Goal: Task Accomplishment & Management: Use online tool/utility

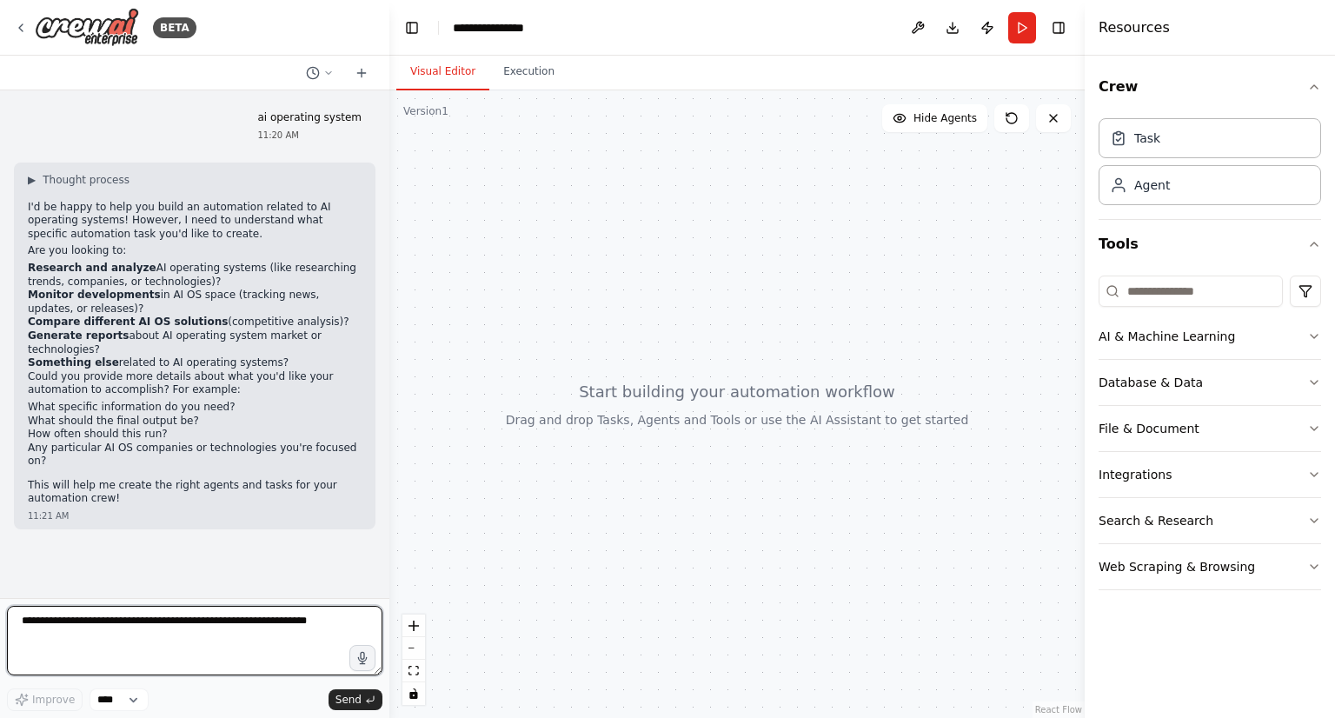
click at [88, 622] on textarea at bounding box center [194, 641] width 375 height 70
type textarea "**********"
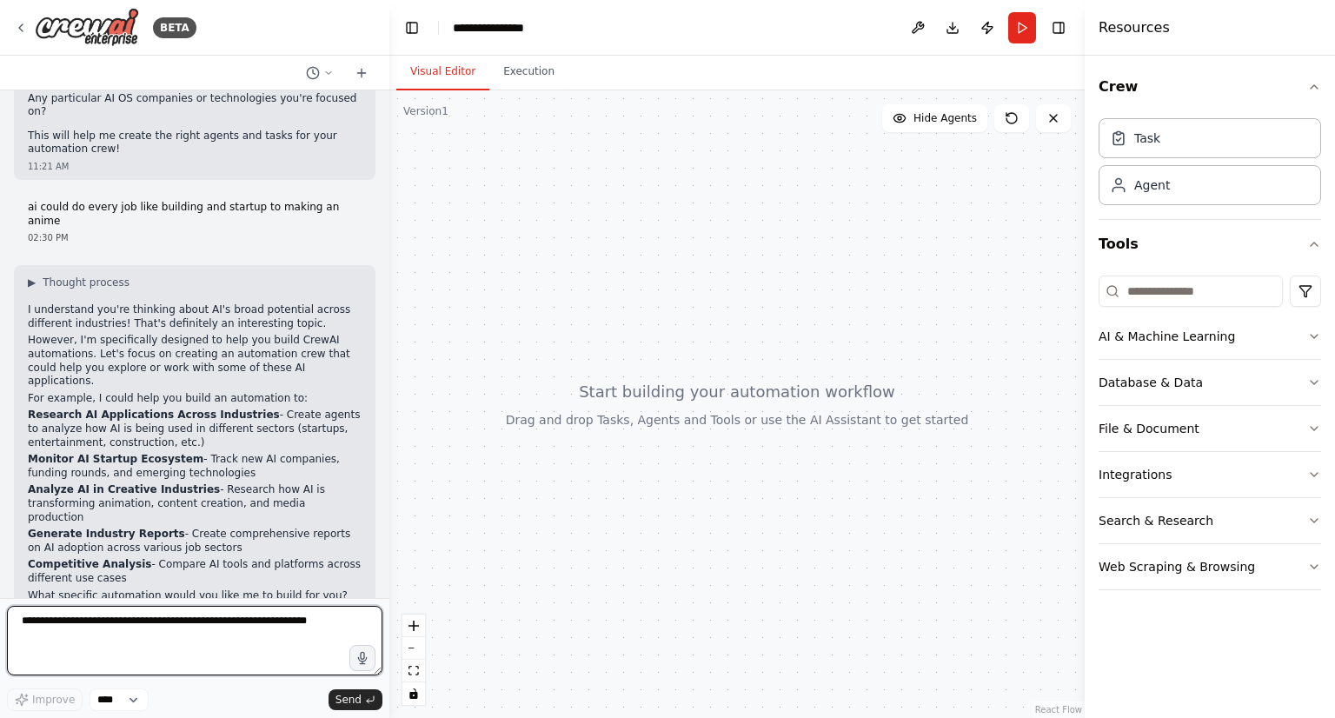
scroll to position [362, 0]
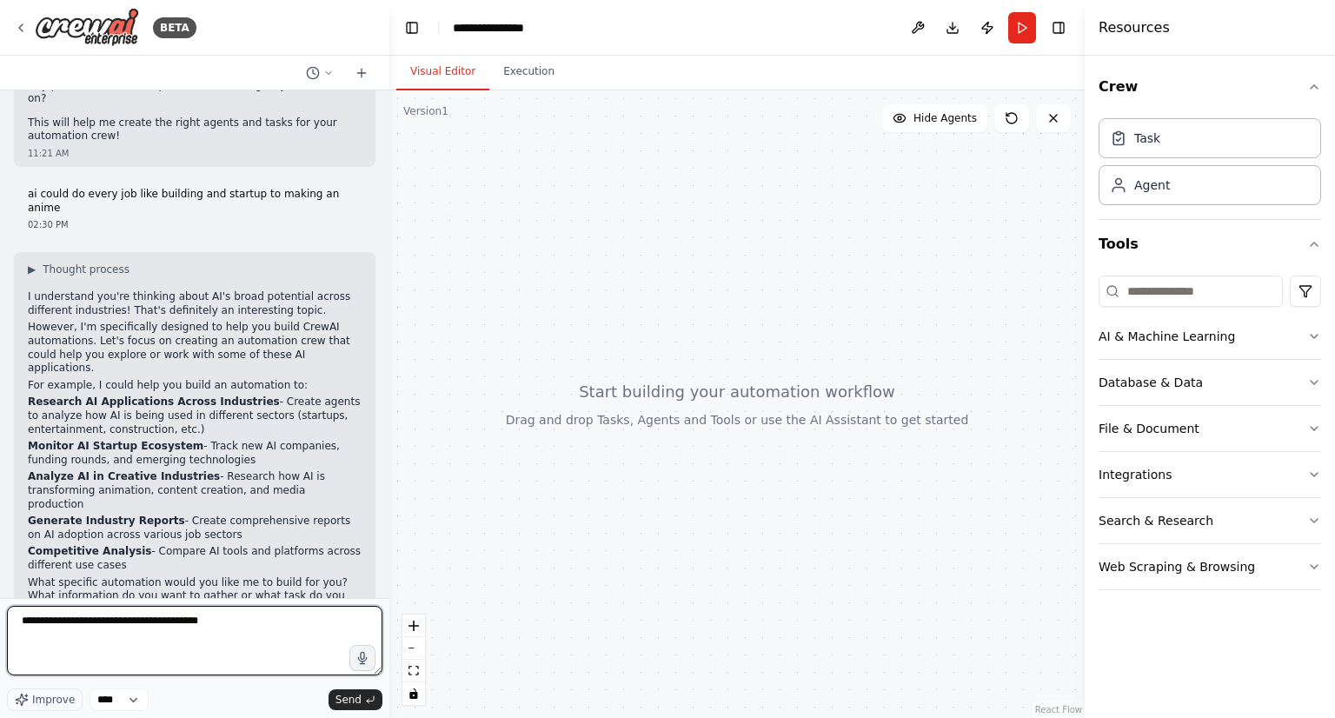
type textarea "**********"
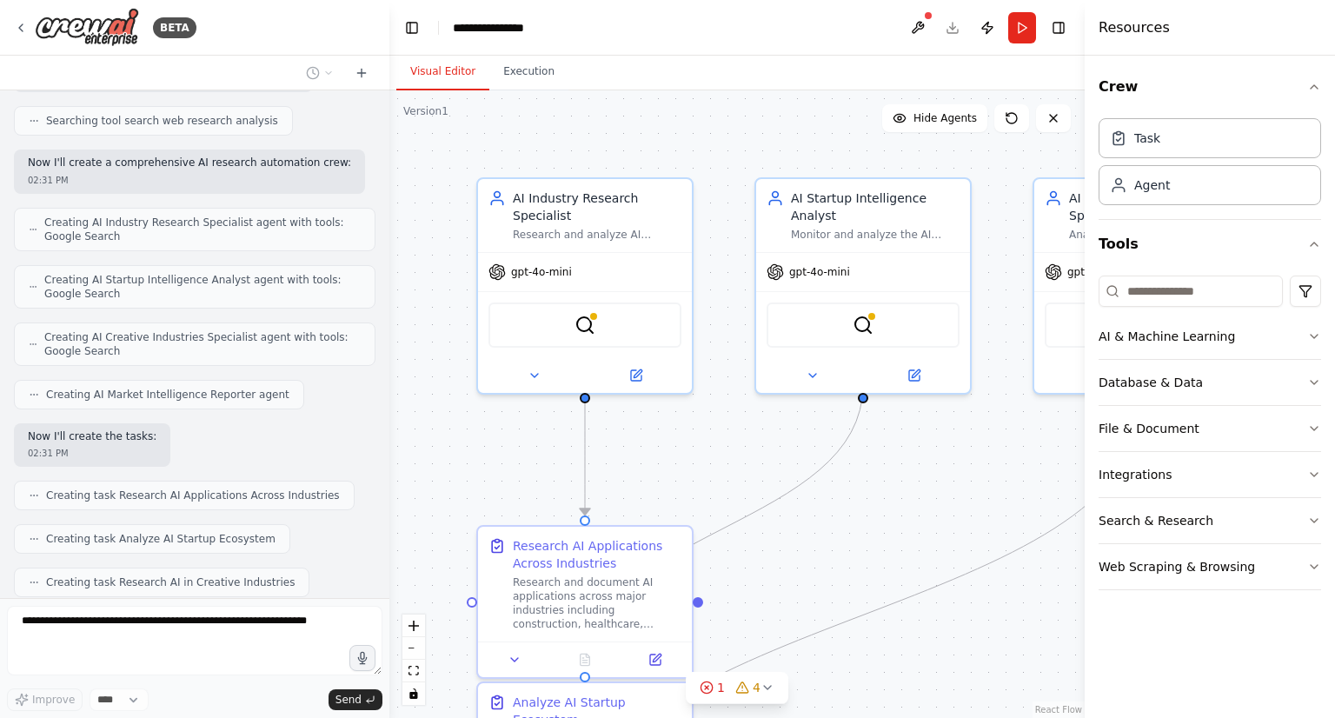
scroll to position [1228, 0]
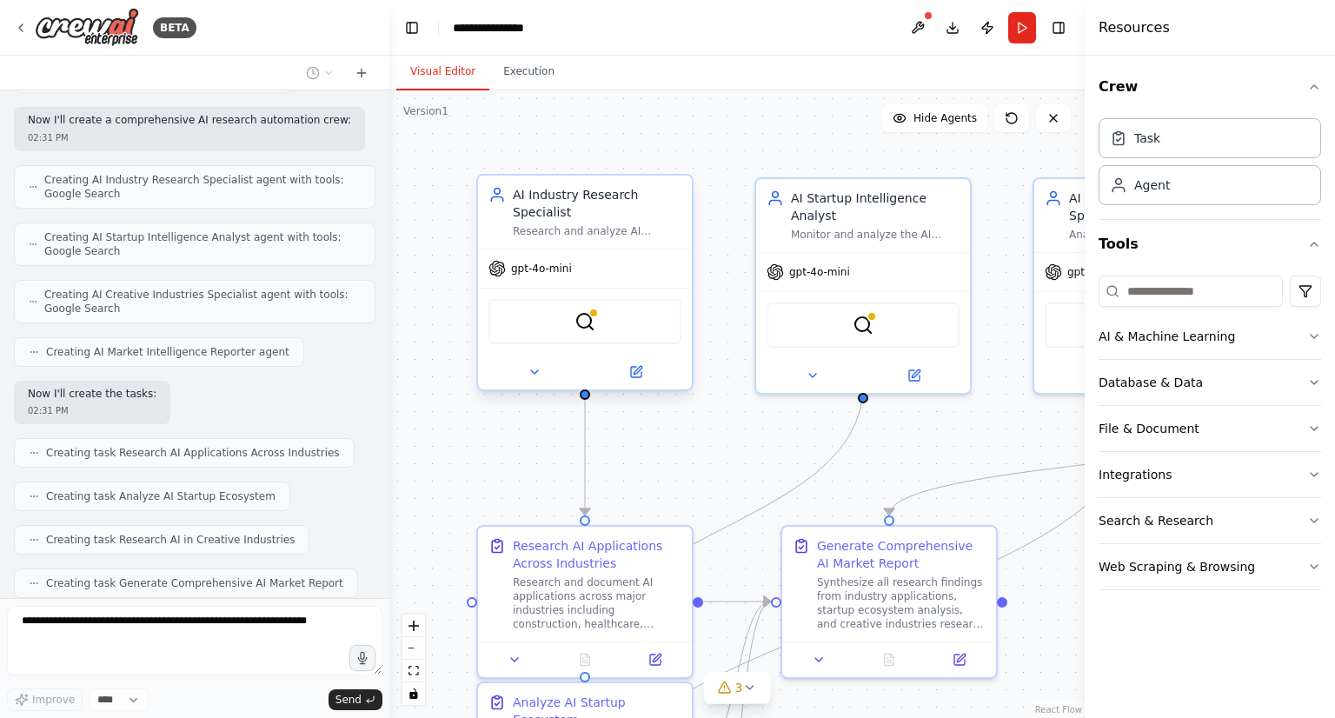
click at [615, 305] on div "SerplyWebSearchTool" at bounding box center [584, 321] width 193 height 45
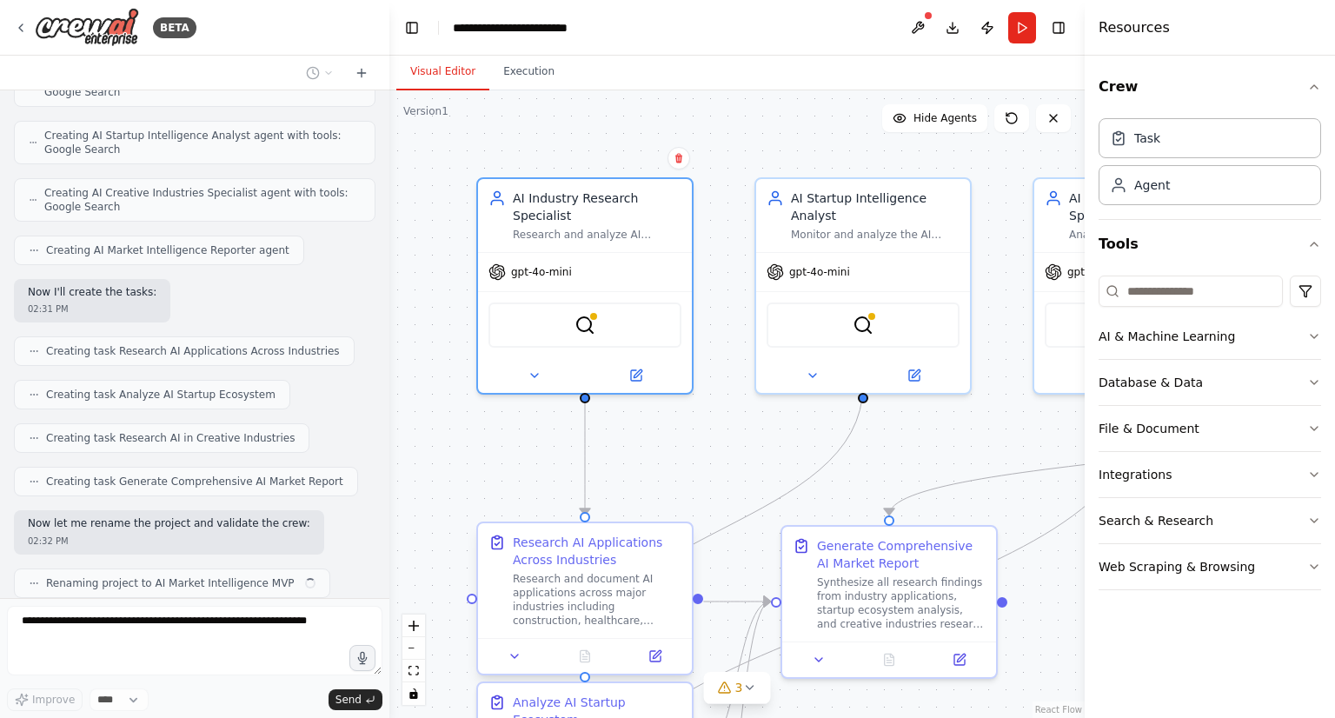
click at [601, 567] on div "Research AI Applications Across Industries Research and document AI application…" at bounding box center [597, 580] width 169 height 94
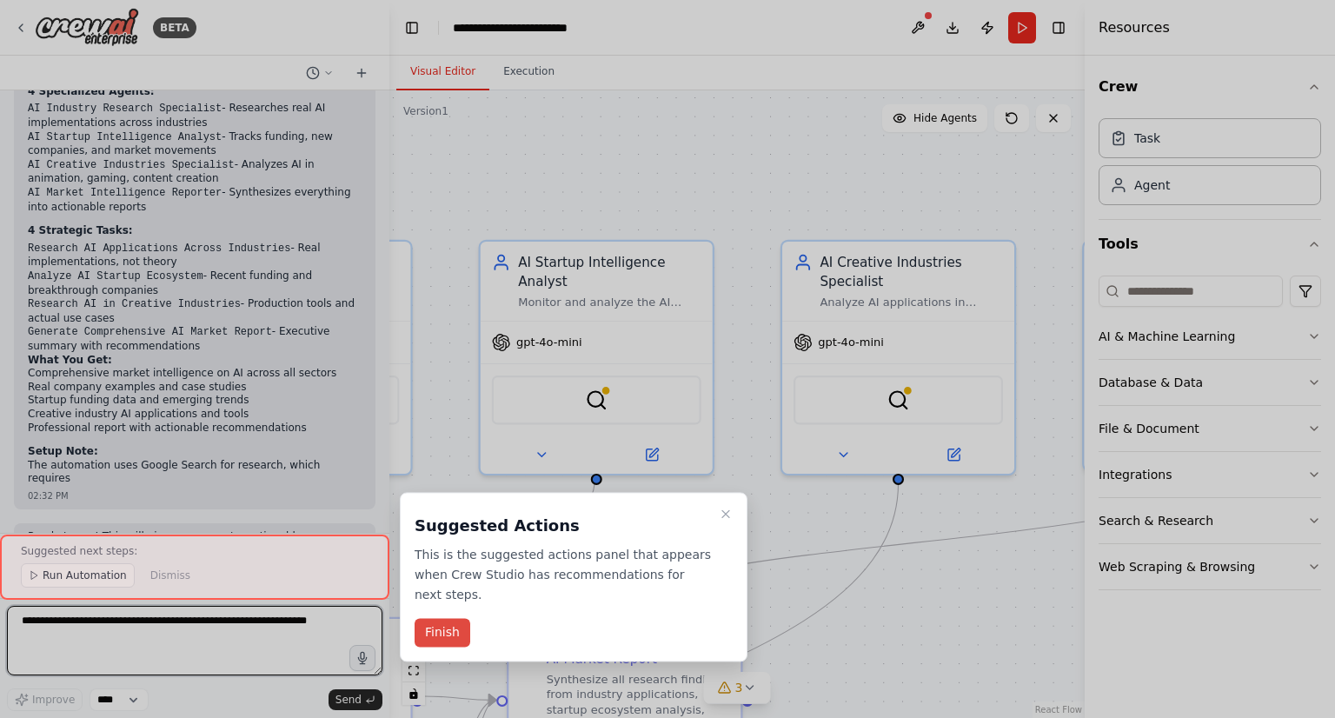
scroll to position [1965, 0]
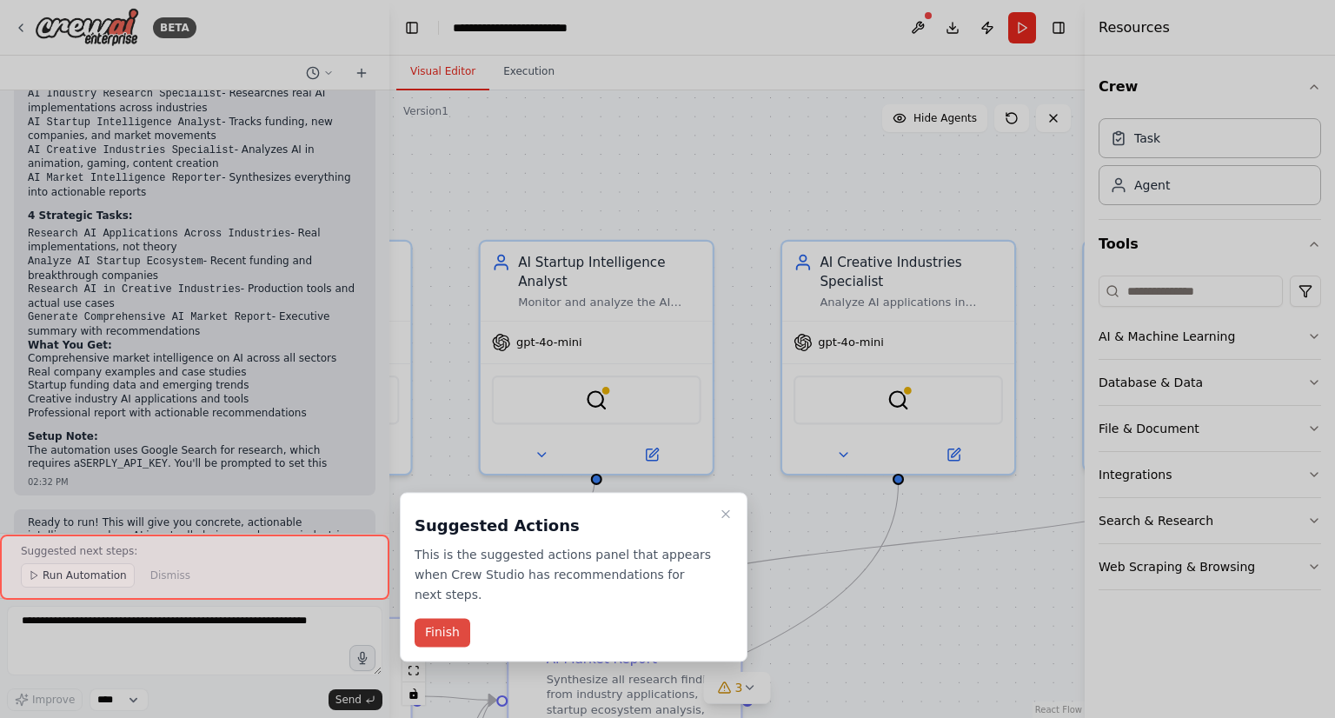
click at [427, 619] on button "Finish" at bounding box center [442, 633] width 56 height 29
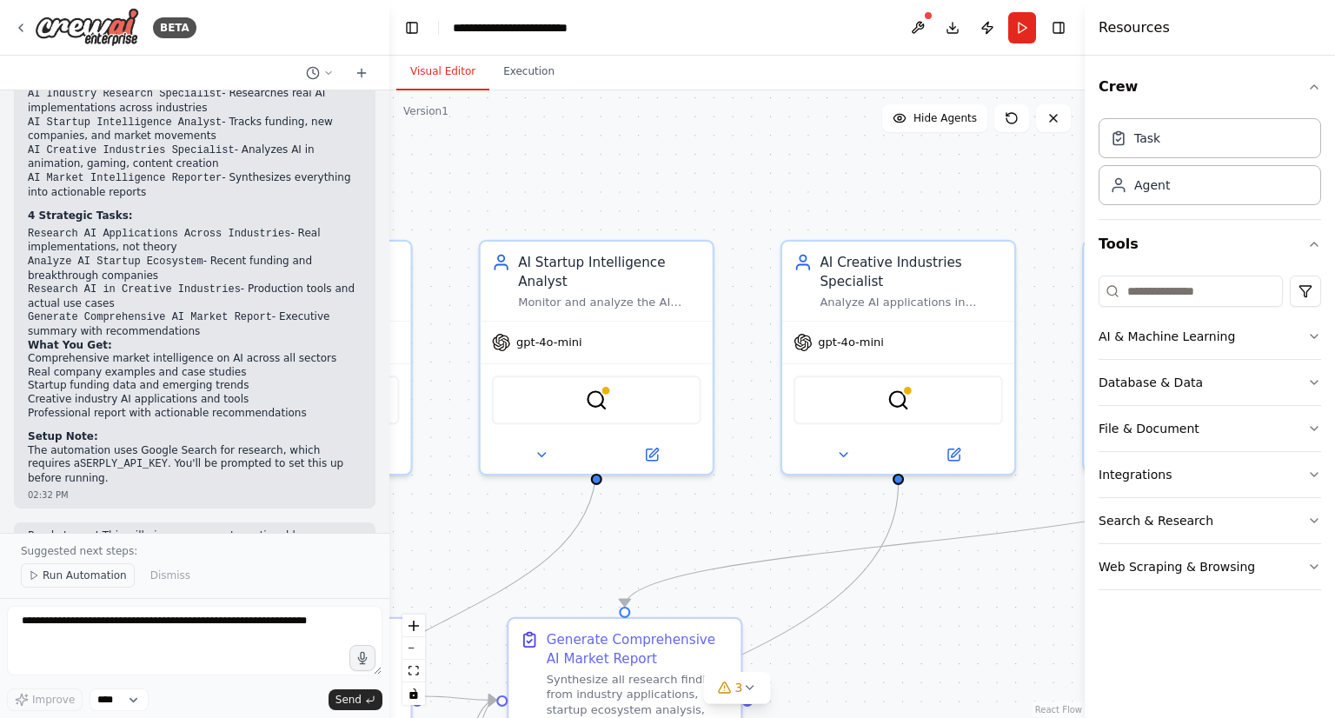
click at [99, 571] on span "Run Automation" at bounding box center [85, 575] width 84 height 14
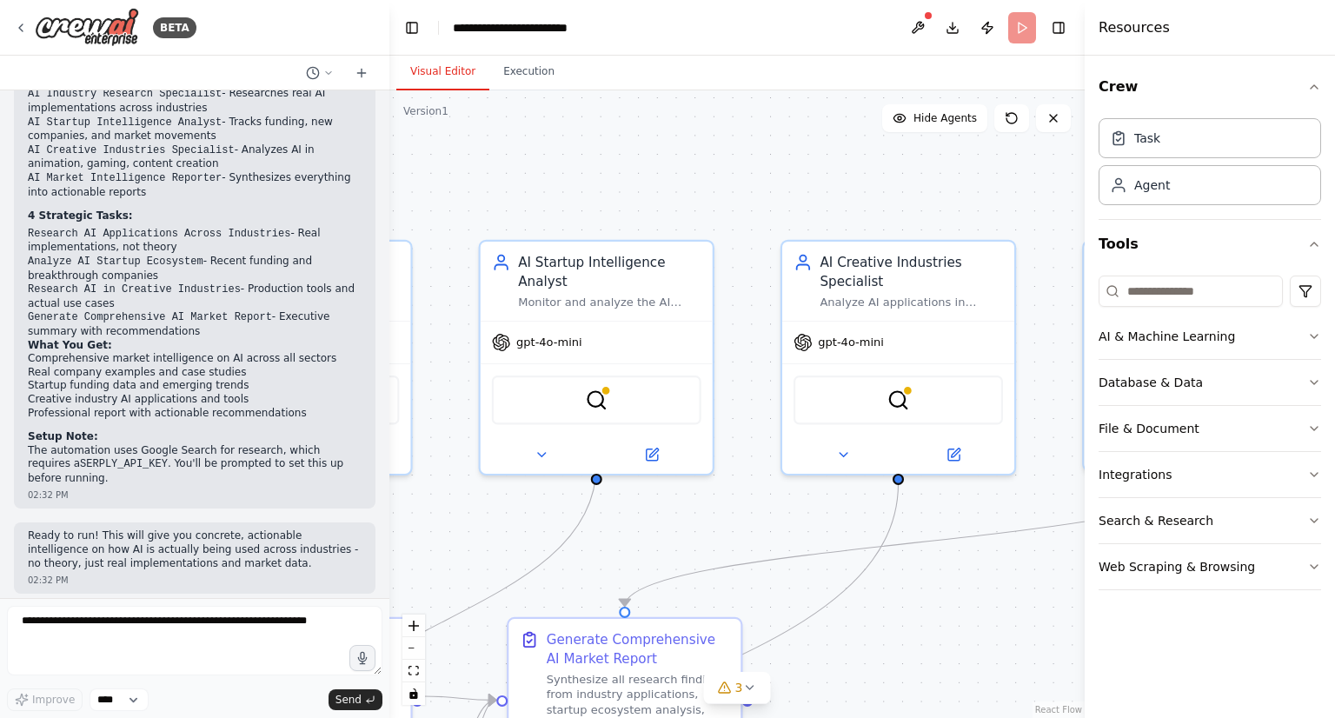
scroll to position [1901, 0]
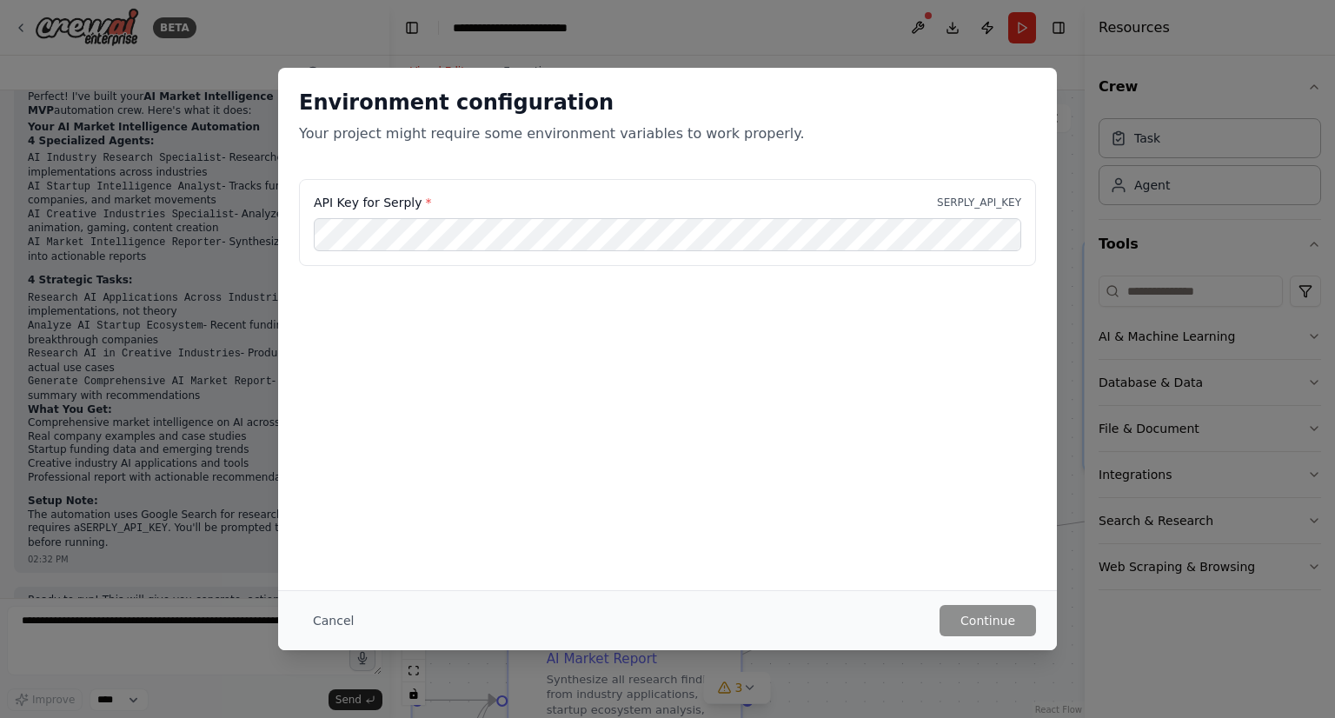
click at [1070, 361] on div "Environment configuration Your project might require some environment variables…" at bounding box center [667, 359] width 1335 height 718
click at [689, 46] on div "Environment configuration Your project might require some environment variables…" at bounding box center [667, 359] width 1335 height 718
click at [319, 615] on button "Cancel" at bounding box center [333, 620] width 69 height 31
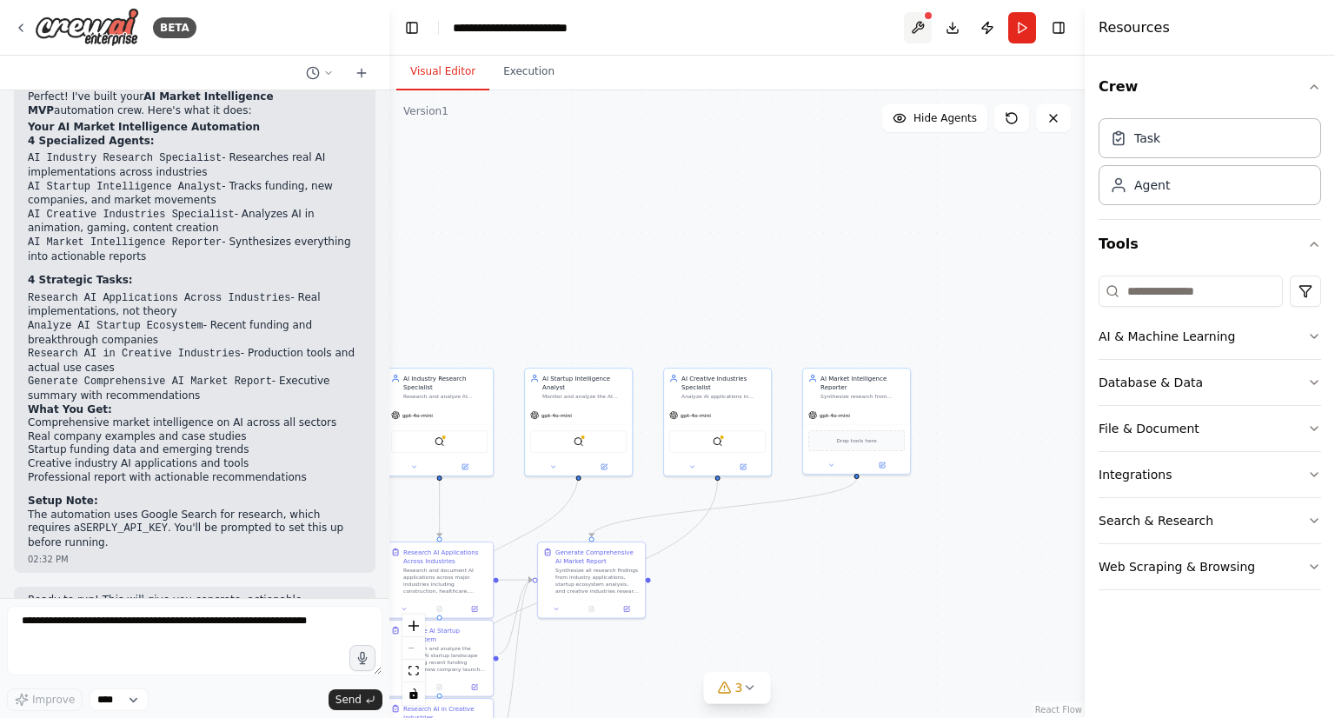
click at [923, 26] on button at bounding box center [918, 27] width 28 height 31
click at [923, 26] on div at bounding box center [918, 27] width 28 height 31
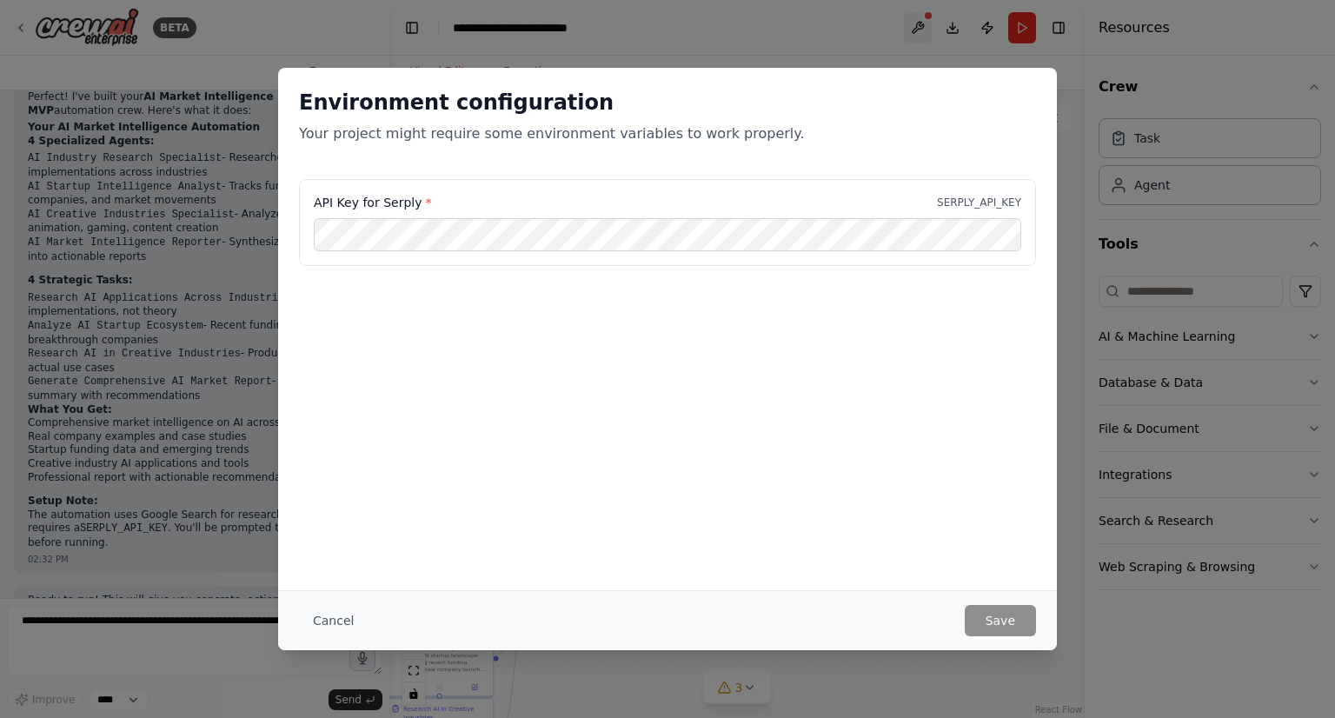
click at [923, 26] on div "Environment configuration Your project might require some environment variables…" at bounding box center [667, 359] width 1335 height 718
click at [984, 619] on button "Save" at bounding box center [999, 620] width 71 height 31
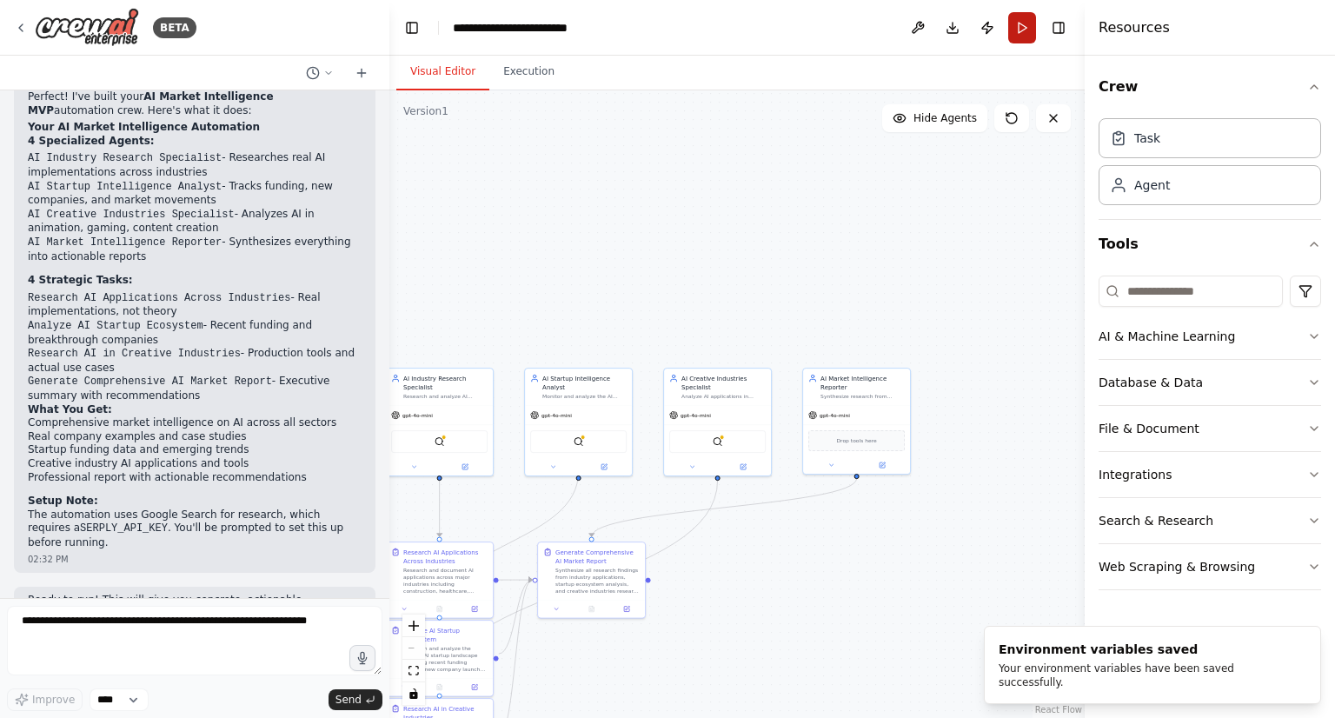
click at [1020, 34] on button "Run" at bounding box center [1022, 27] width 28 height 31
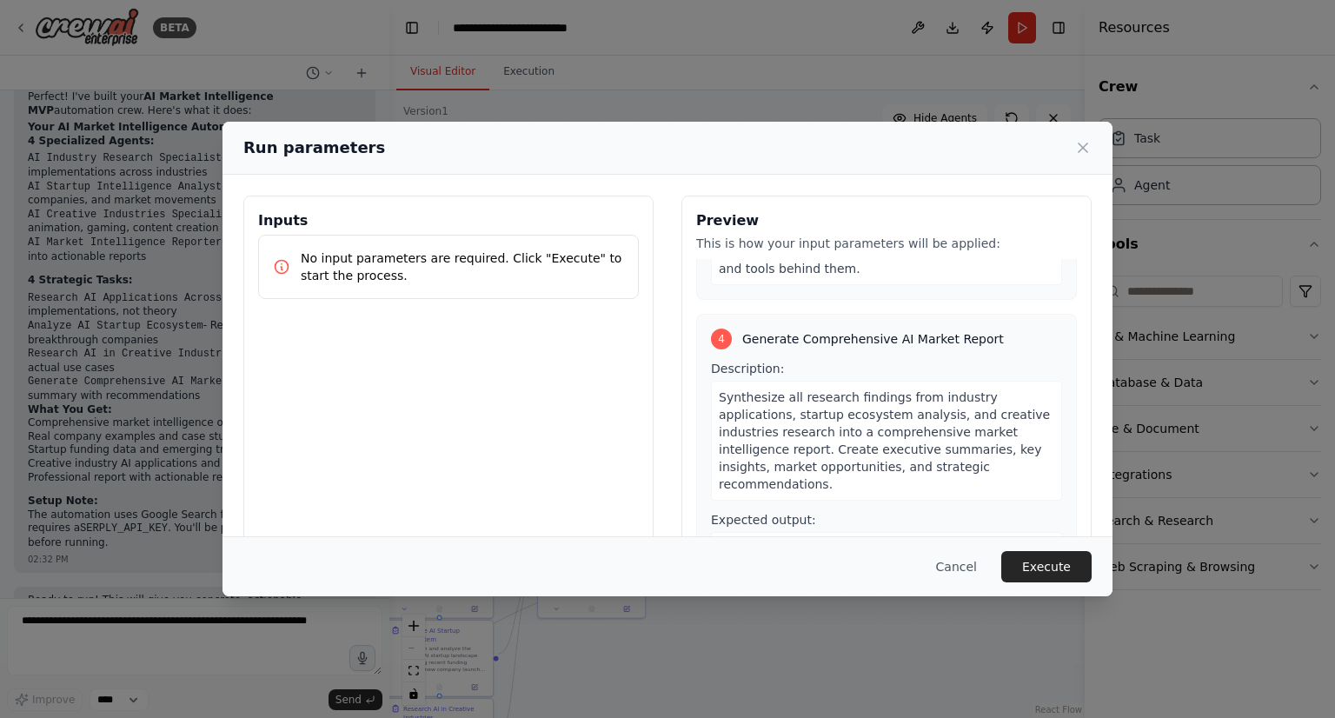
scroll to position [91, 0]
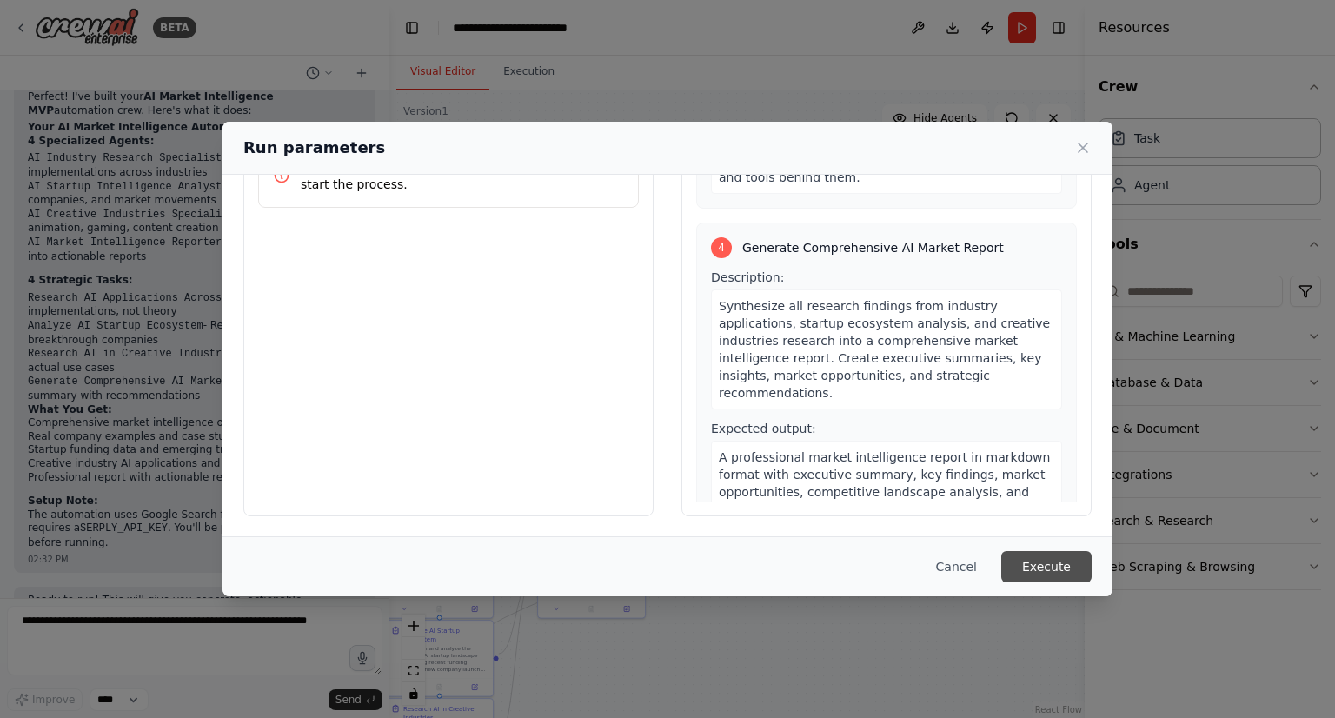
click at [1015, 558] on button "Execute" at bounding box center [1046, 566] width 90 height 31
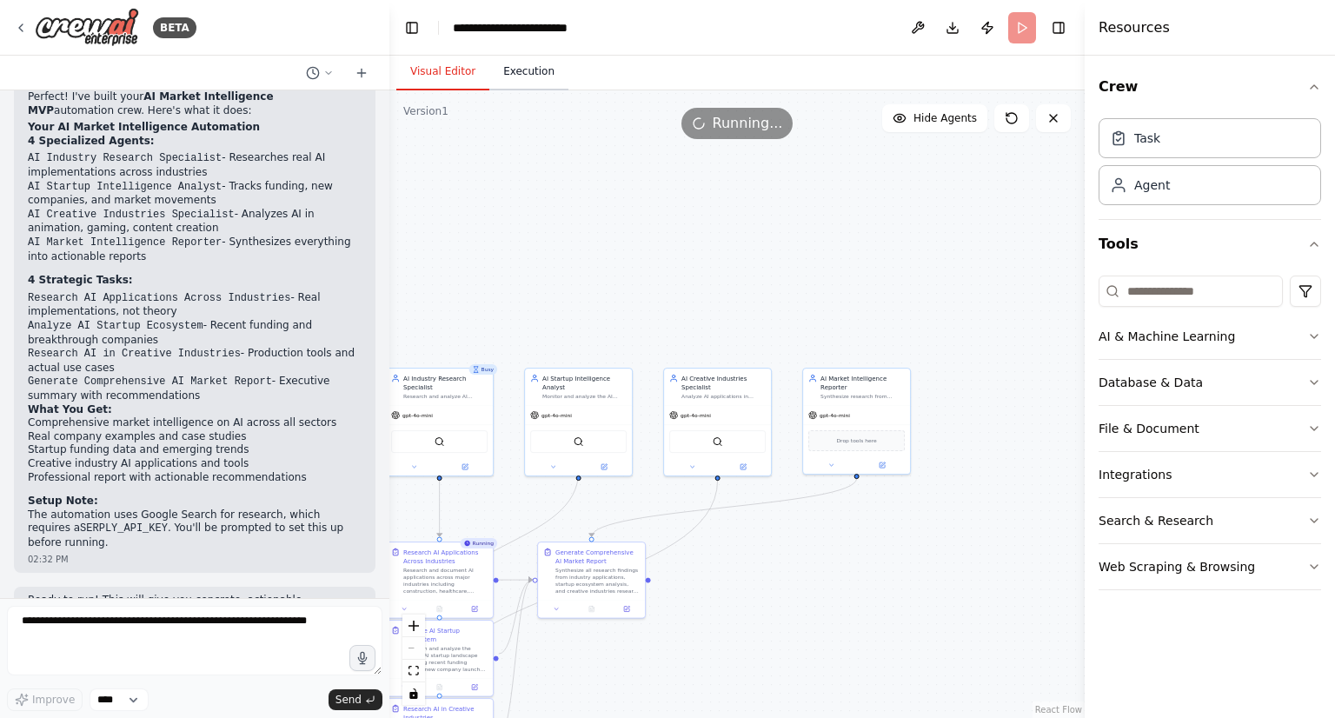
click at [513, 60] on button "Execution" at bounding box center [528, 72] width 79 height 36
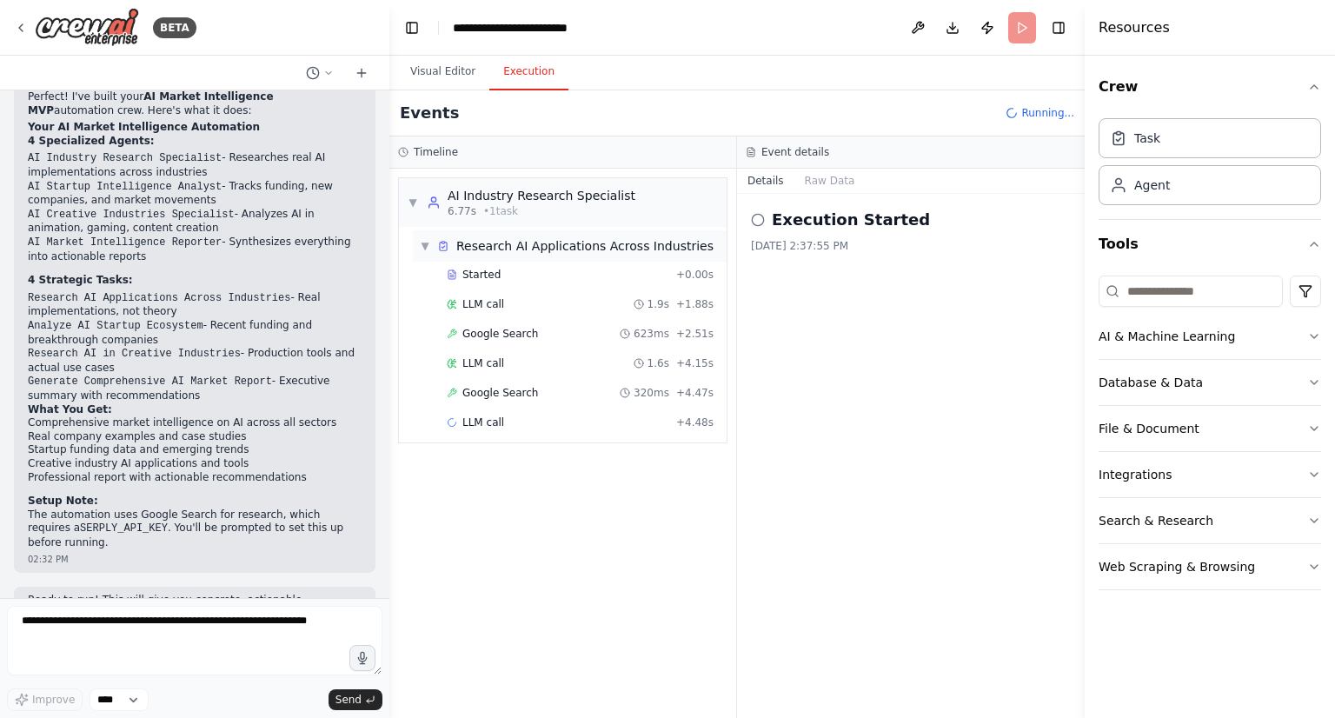
click at [420, 242] on span "▼" at bounding box center [425, 246] width 10 height 14
click at [420, 242] on span "▶" at bounding box center [425, 246] width 10 height 14
click at [416, 196] on span "▼" at bounding box center [412, 202] width 10 height 14
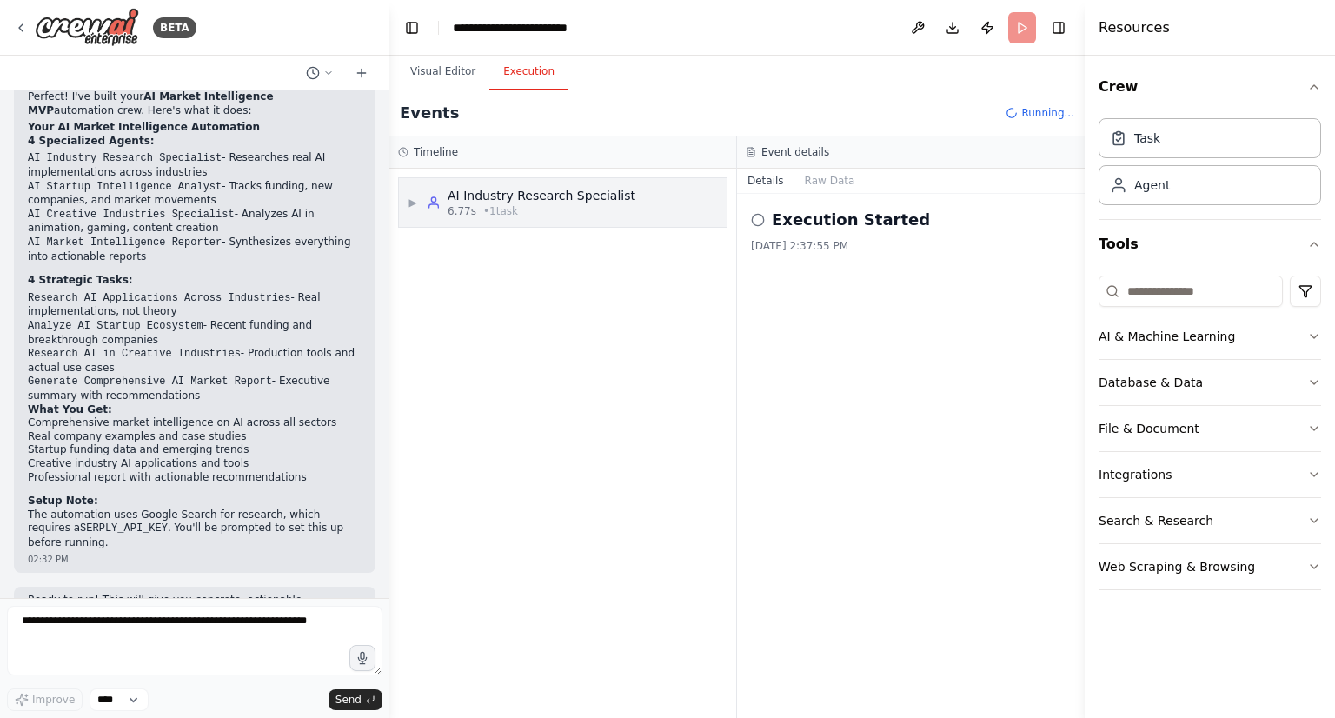
click at [416, 196] on span "▶" at bounding box center [412, 202] width 10 height 14
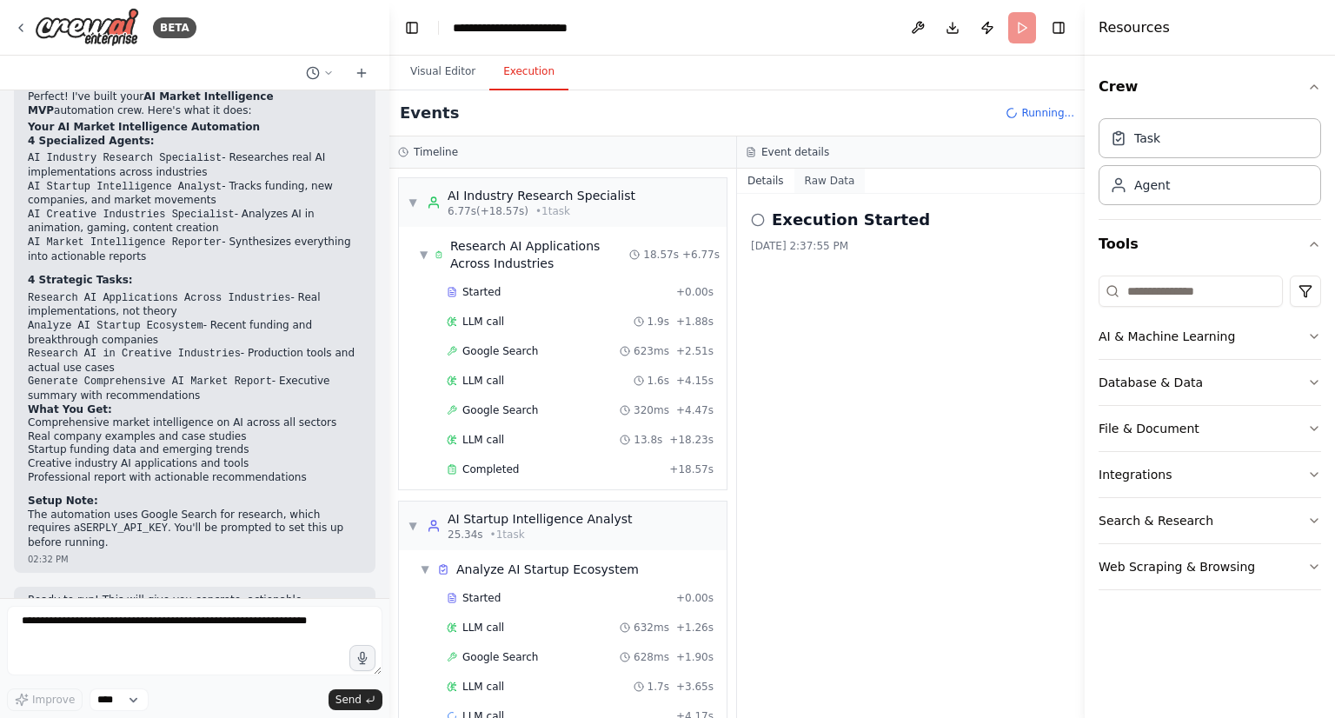
click at [806, 178] on button "Raw Data" at bounding box center [829, 181] width 71 height 24
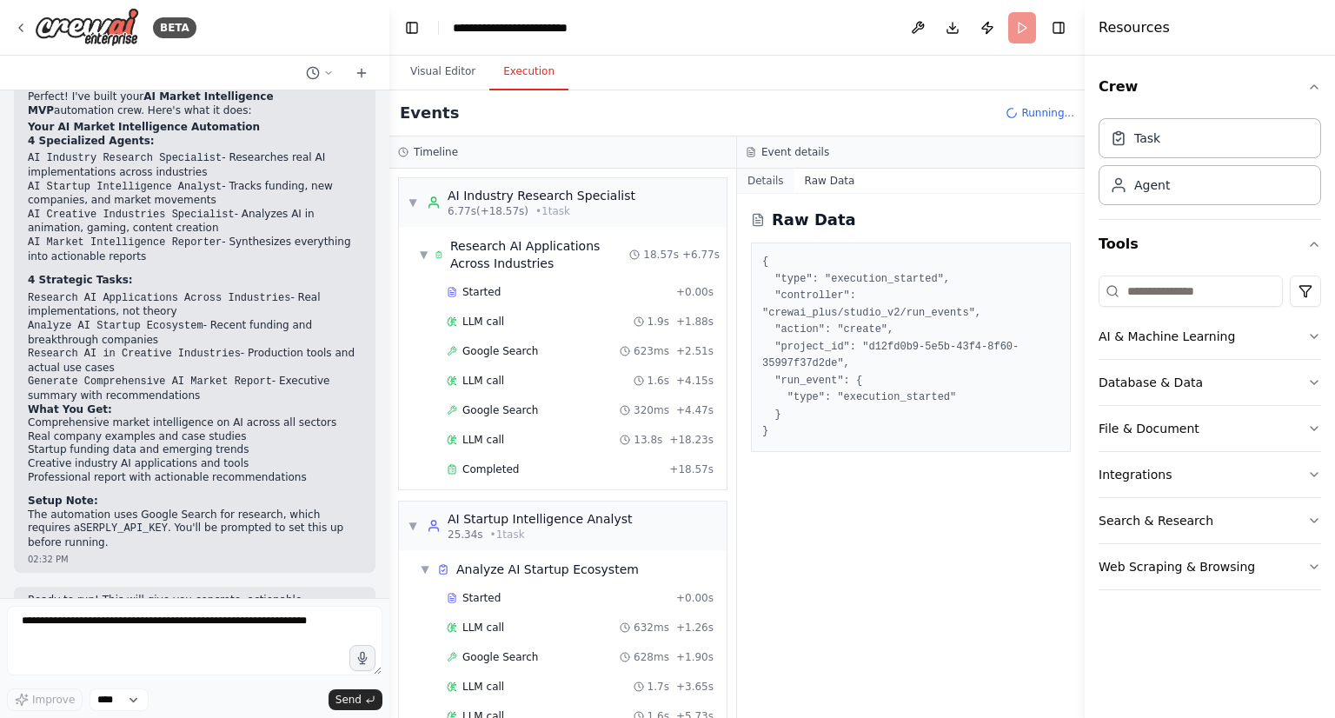
click at [760, 180] on button "Details" at bounding box center [765, 181] width 57 height 24
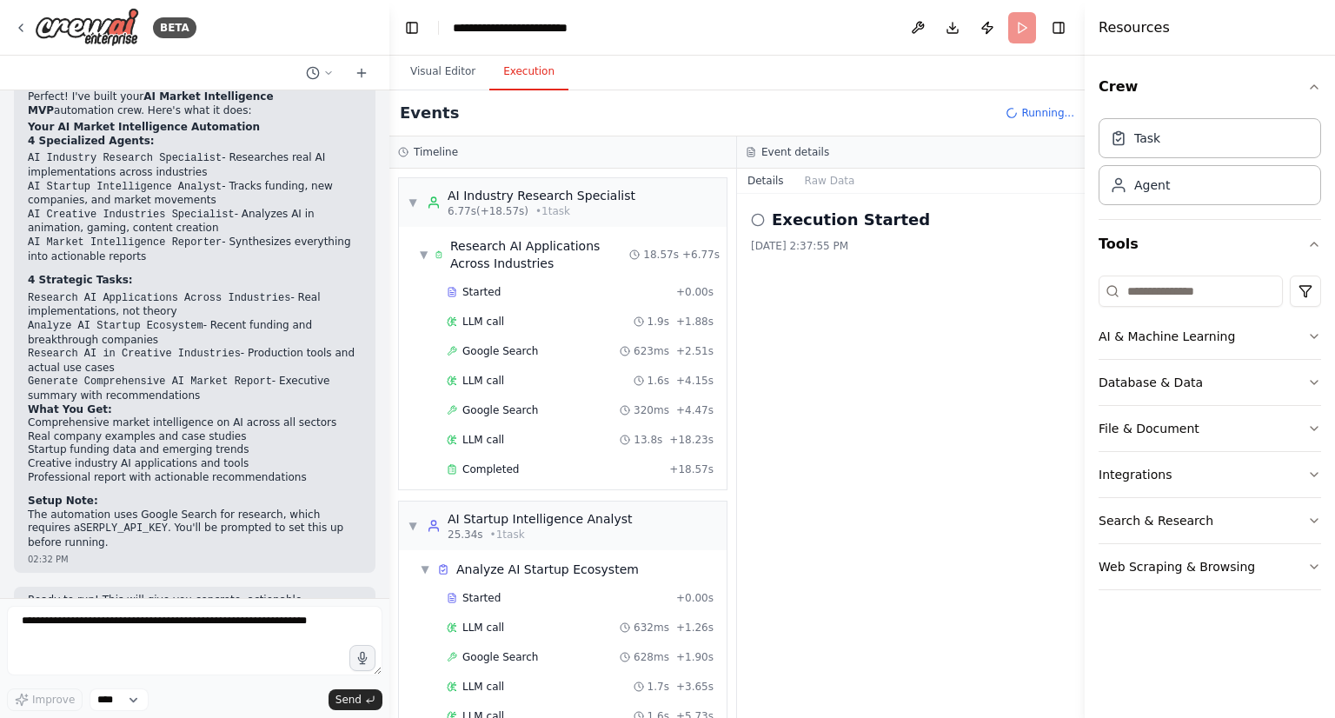
click at [756, 220] on icon at bounding box center [758, 220] width 14 height 14
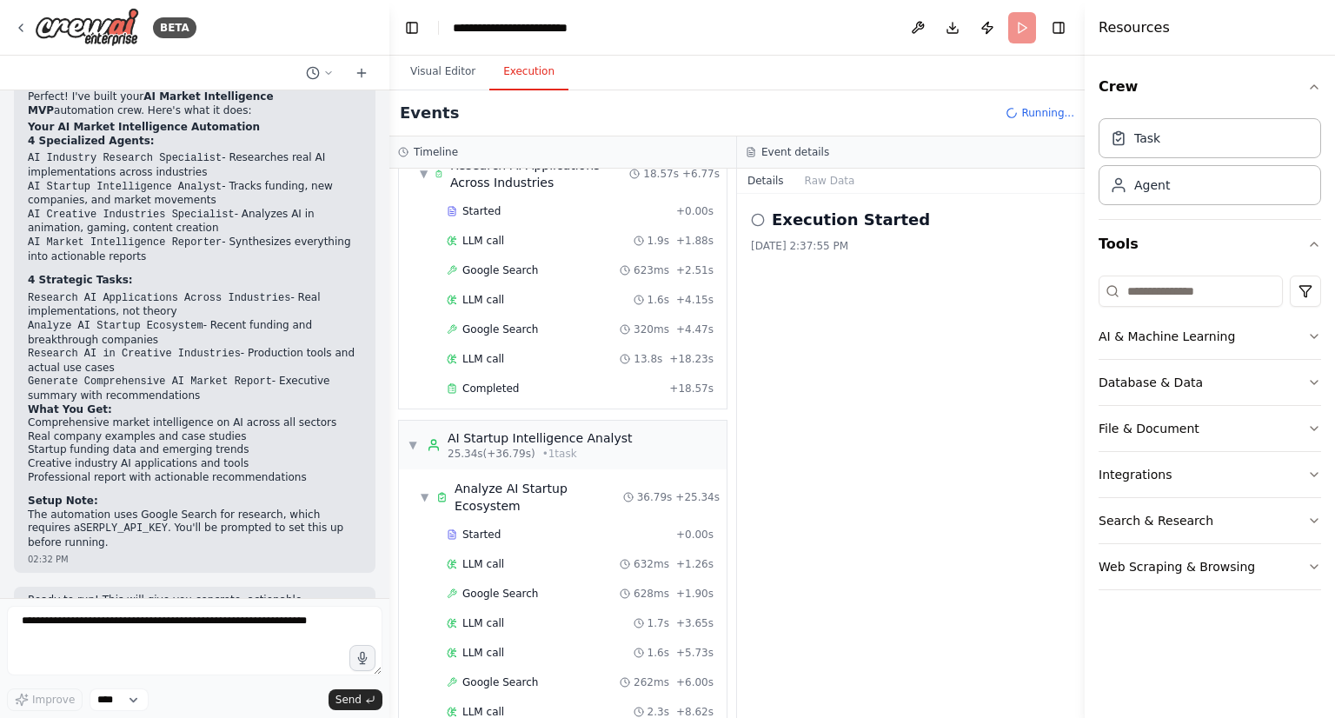
scroll to position [0, 0]
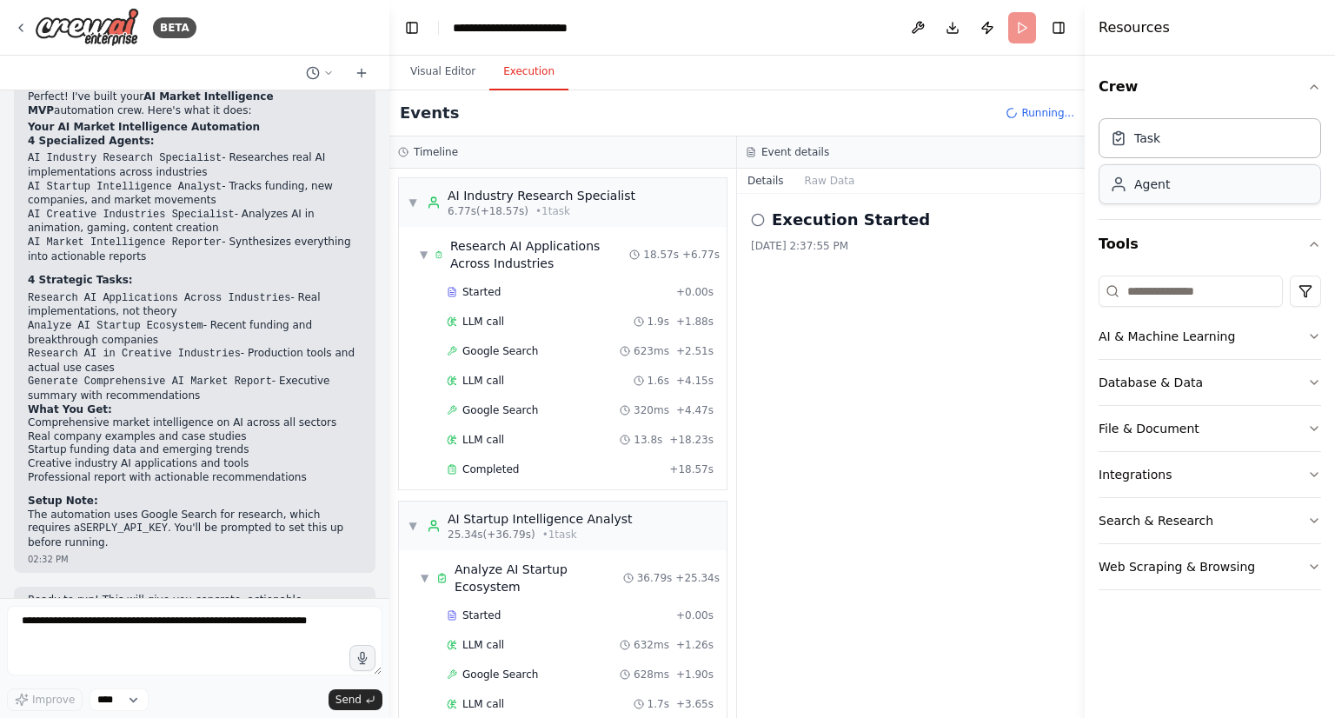
click at [1173, 180] on div "Agent" at bounding box center [1209, 184] width 222 height 40
click at [1152, 147] on div "Task" at bounding box center [1209, 137] width 222 height 40
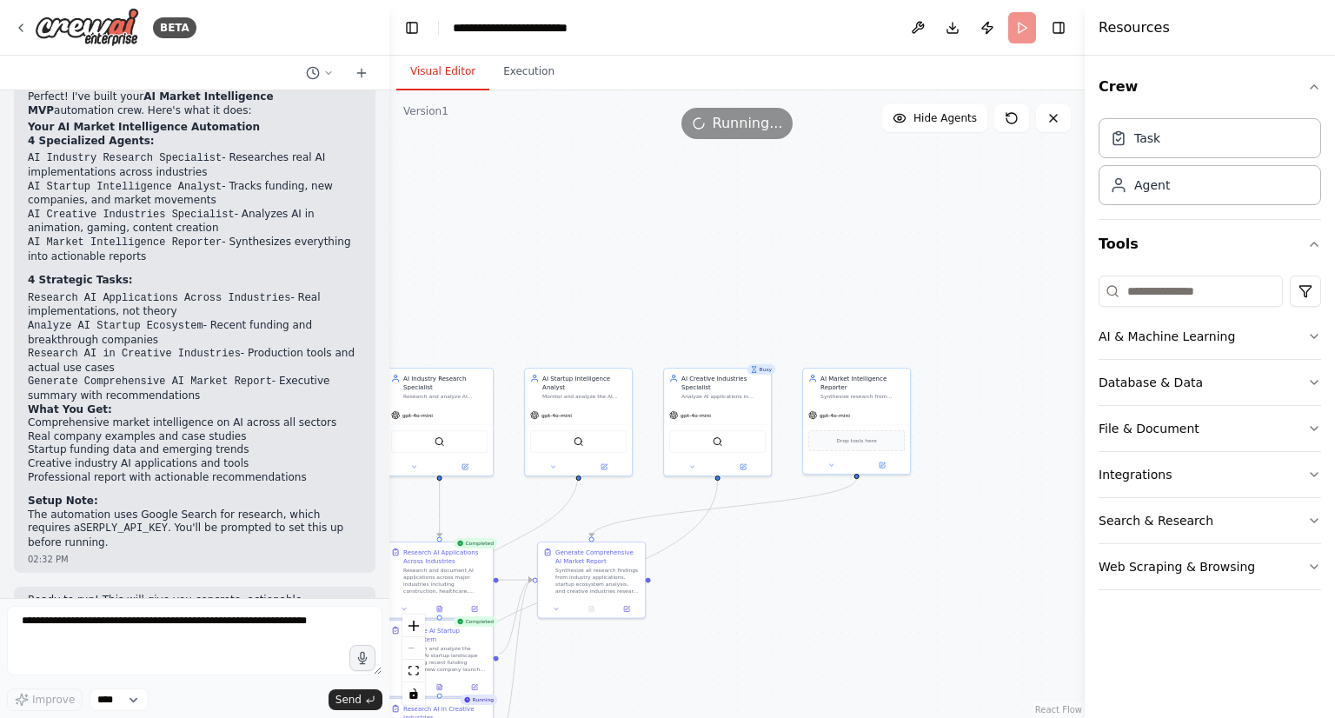
click at [428, 68] on button "Visual Editor" at bounding box center [442, 72] width 93 height 36
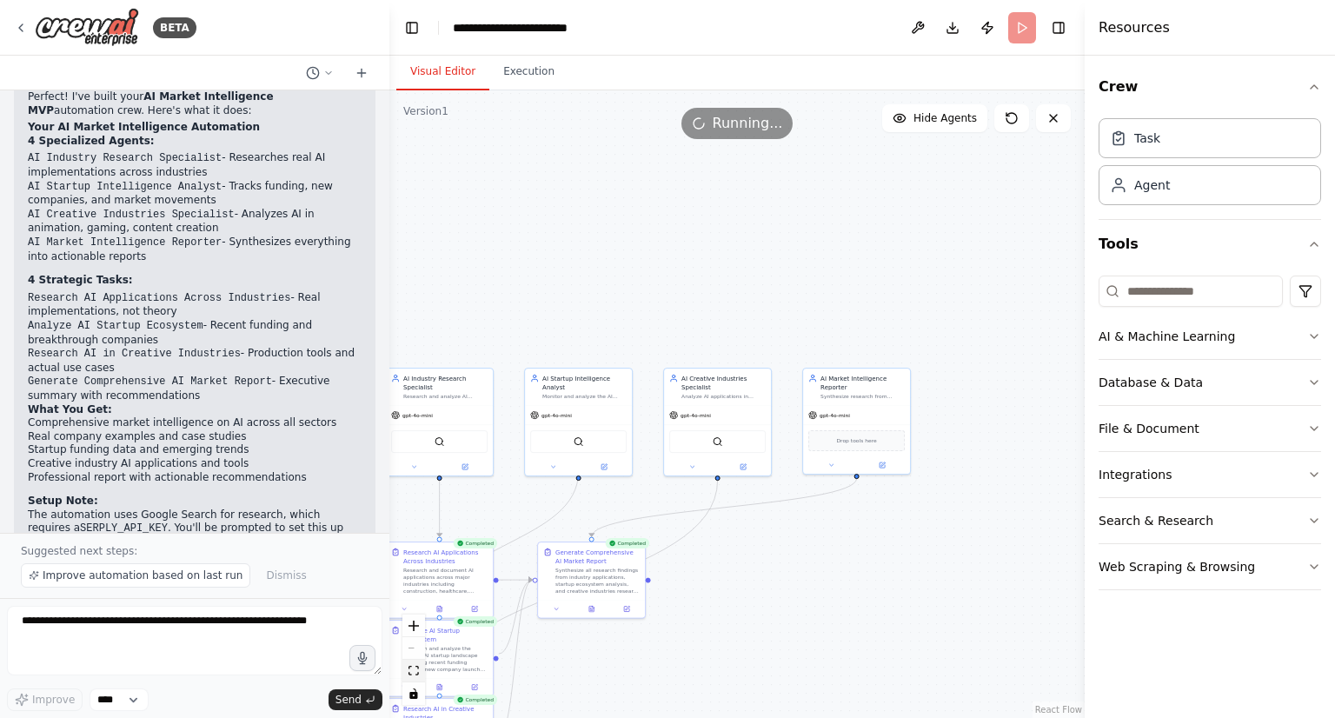
scroll to position [1965, 0]
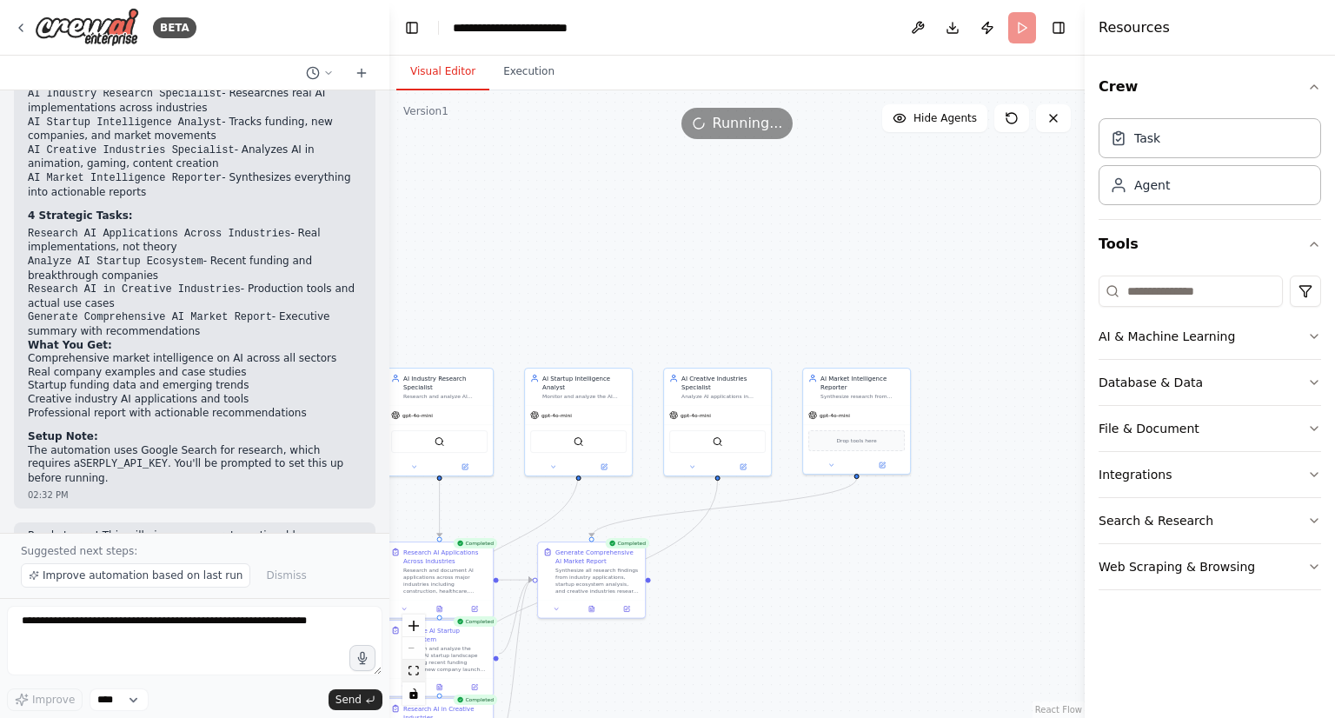
click at [414, 666] on icon "fit view" at bounding box center [413, 671] width 10 height 10
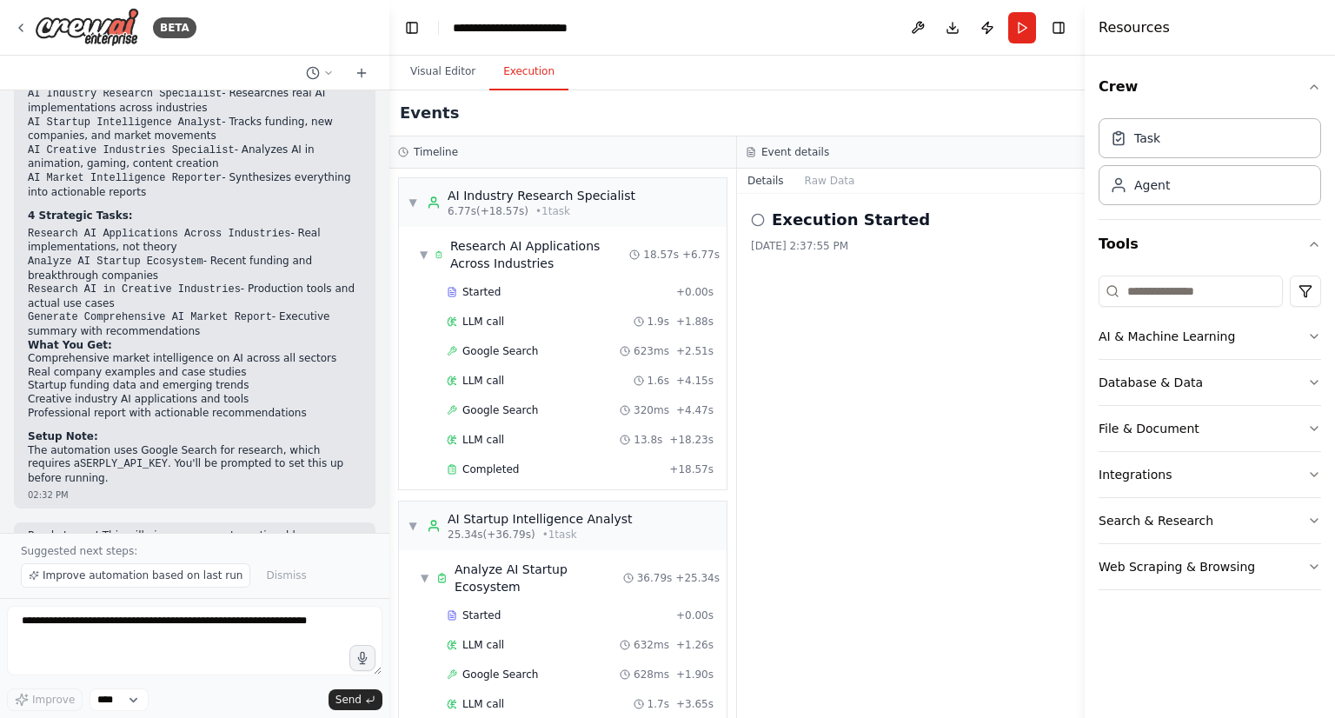
click at [535, 85] on button "Execution" at bounding box center [528, 72] width 79 height 36
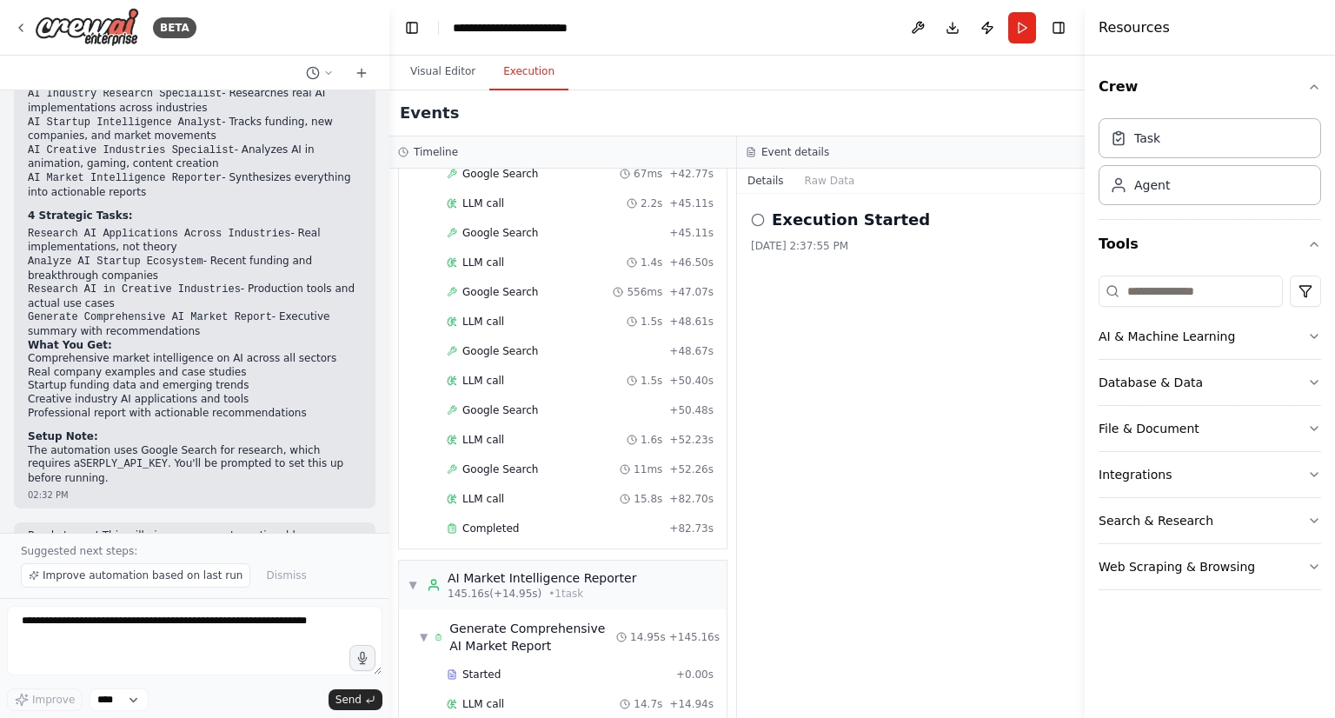
scroll to position [2659, 0]
click at [425, 626] on span "▼" at bounding box center [424, 633] width 8 height 14
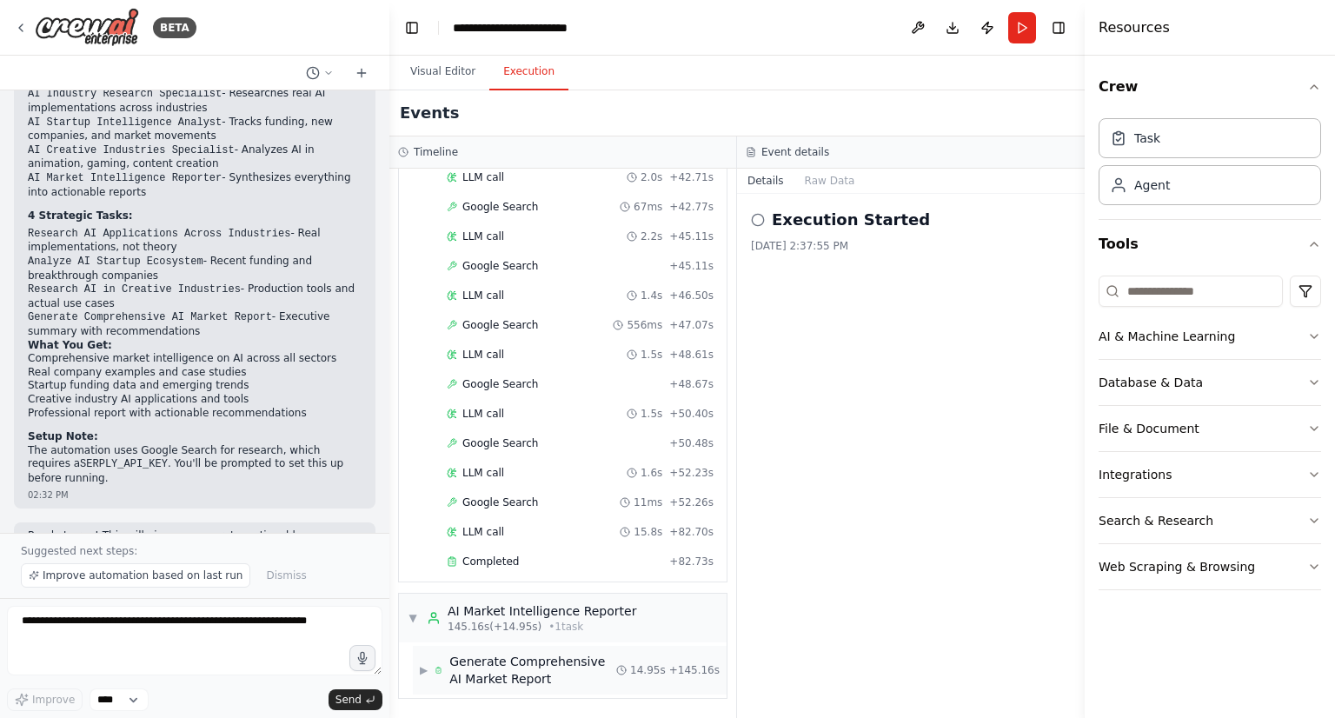
scroll to position [2572, 0]
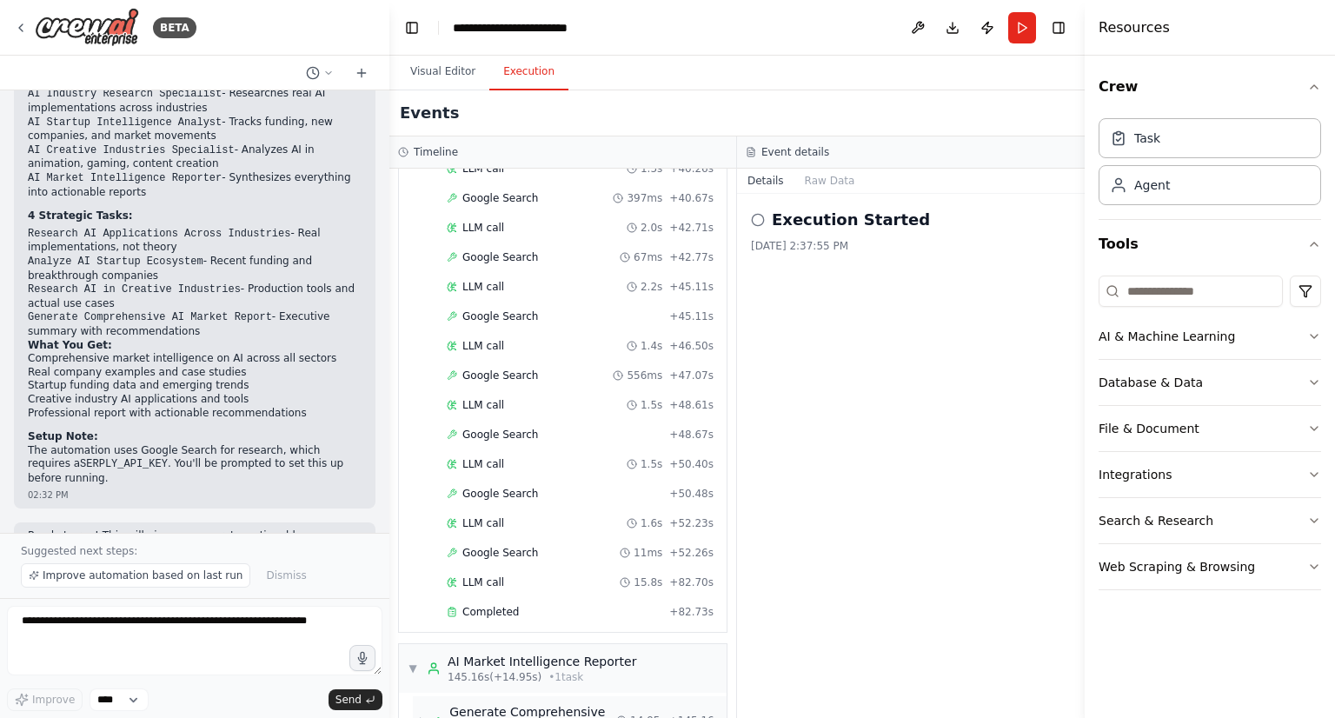
click at [425, 587] on div "▼ AI Industry Research Specialist 6.77s (+18.57s) • 1 task ▼ Research AI Applic…" at bounding box center [562, 443] width 347 height 549
click at [408, 661] on span "▼" at bounding box center [412, 668] width 10 height 14
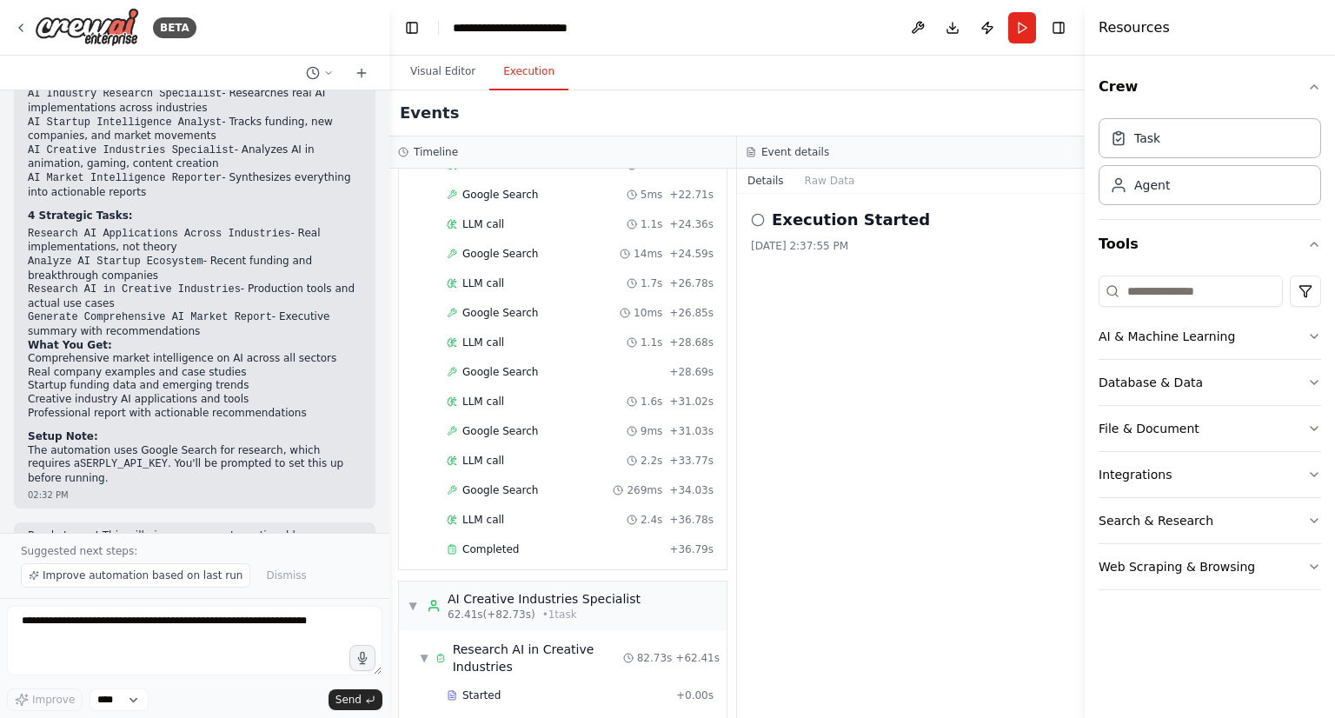
scroll to position [1010, 0]
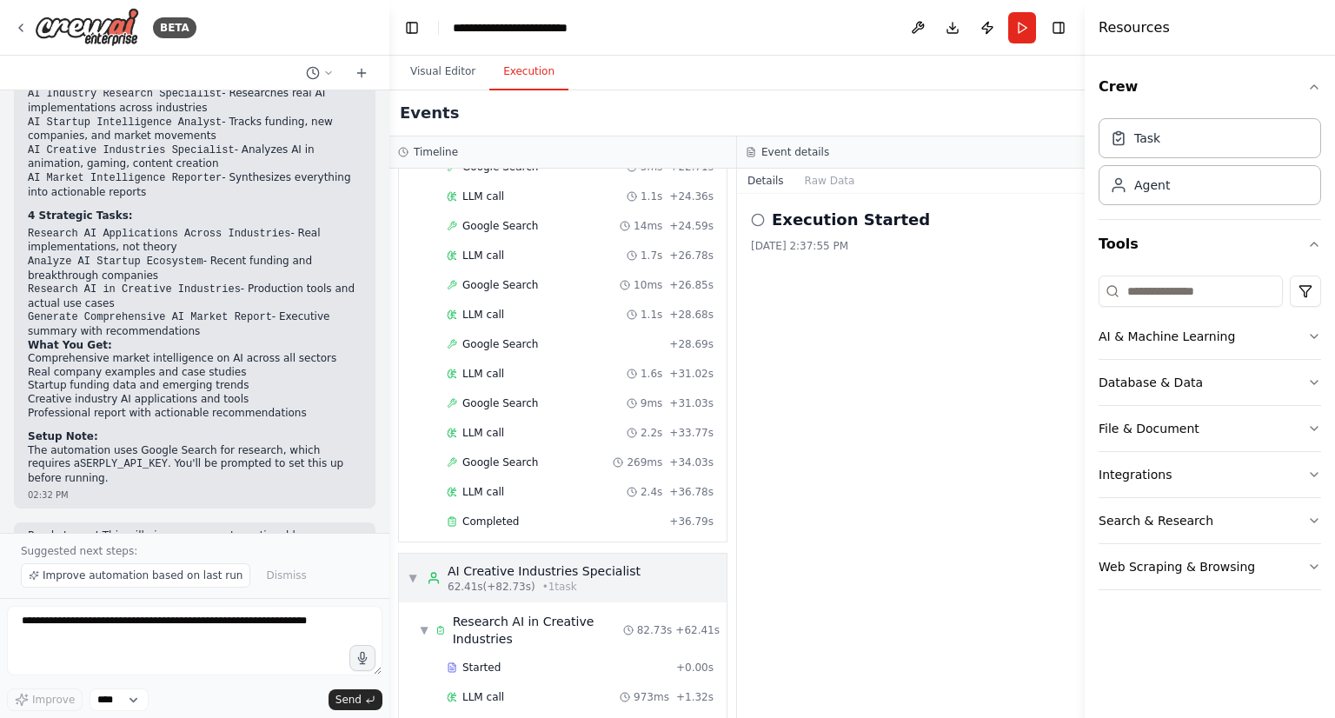
click at [409, 571] on span "▼" at bounding box center [412, 578] width 10 height 14
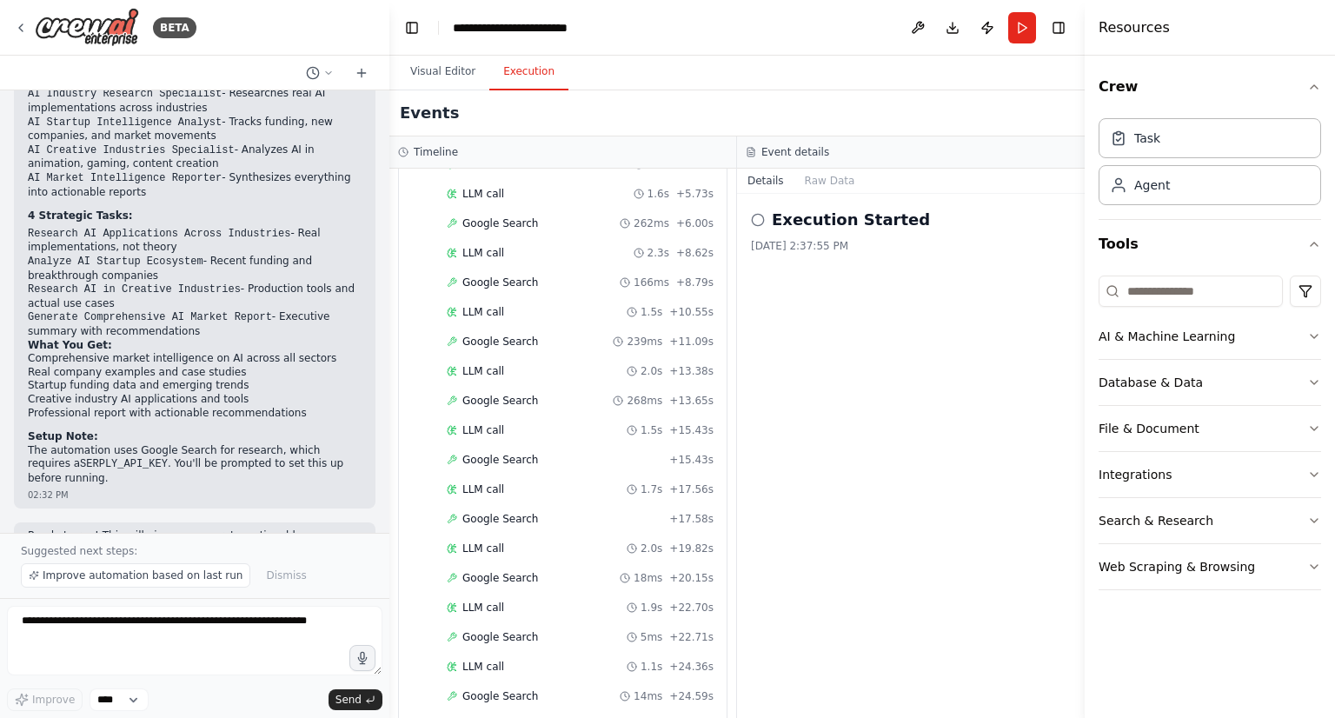
scroll to position [0, 0]
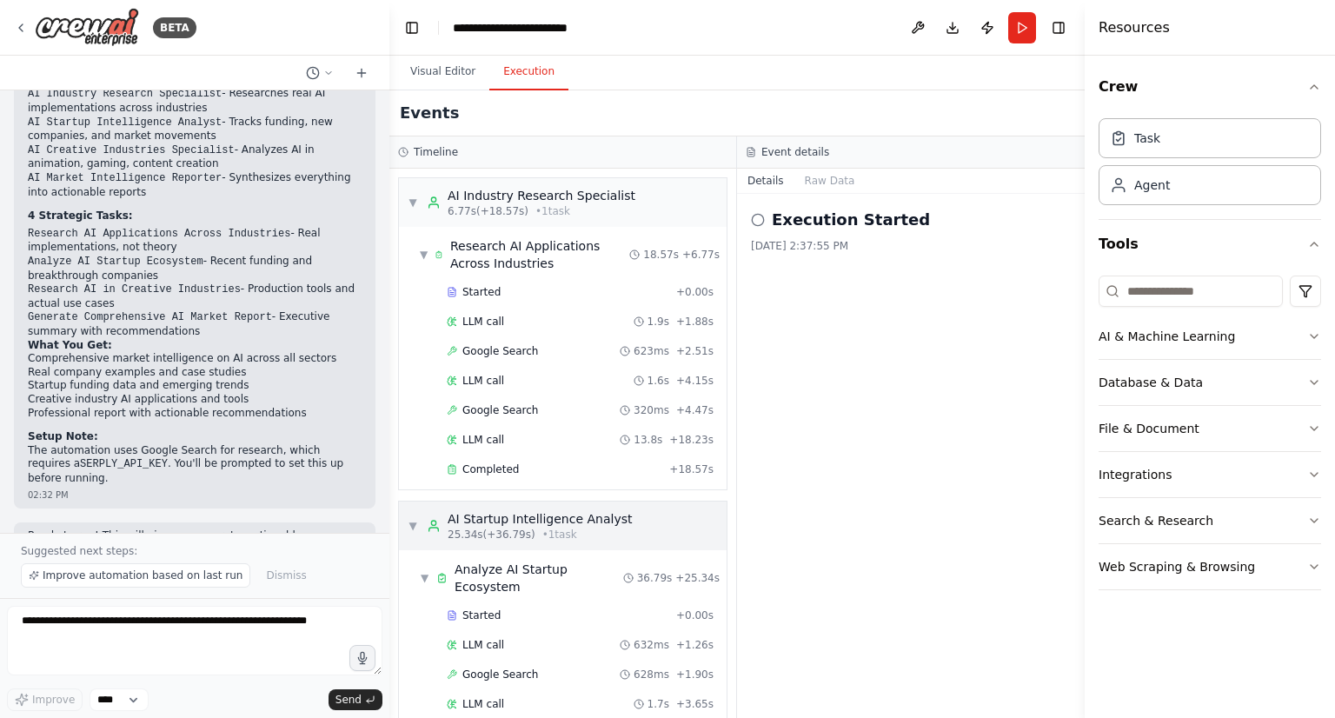
click at [408, 543] on div "▼ AI Startup Intelligence Analyst 25.34s (+36.79s) • 1 task" at bounding box center [563, 525] width 328 height 49
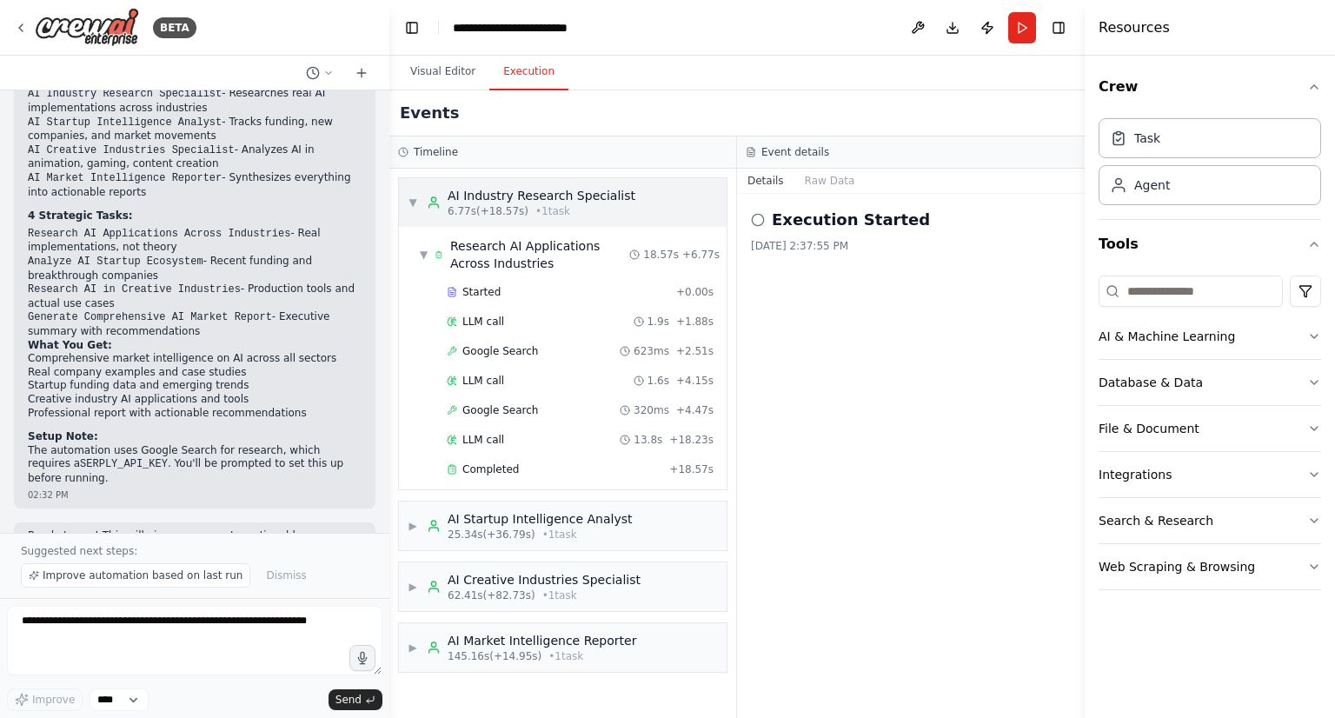
click at [417, 204] on span "▼" at bounding box center [412, 202] width 10 height 14
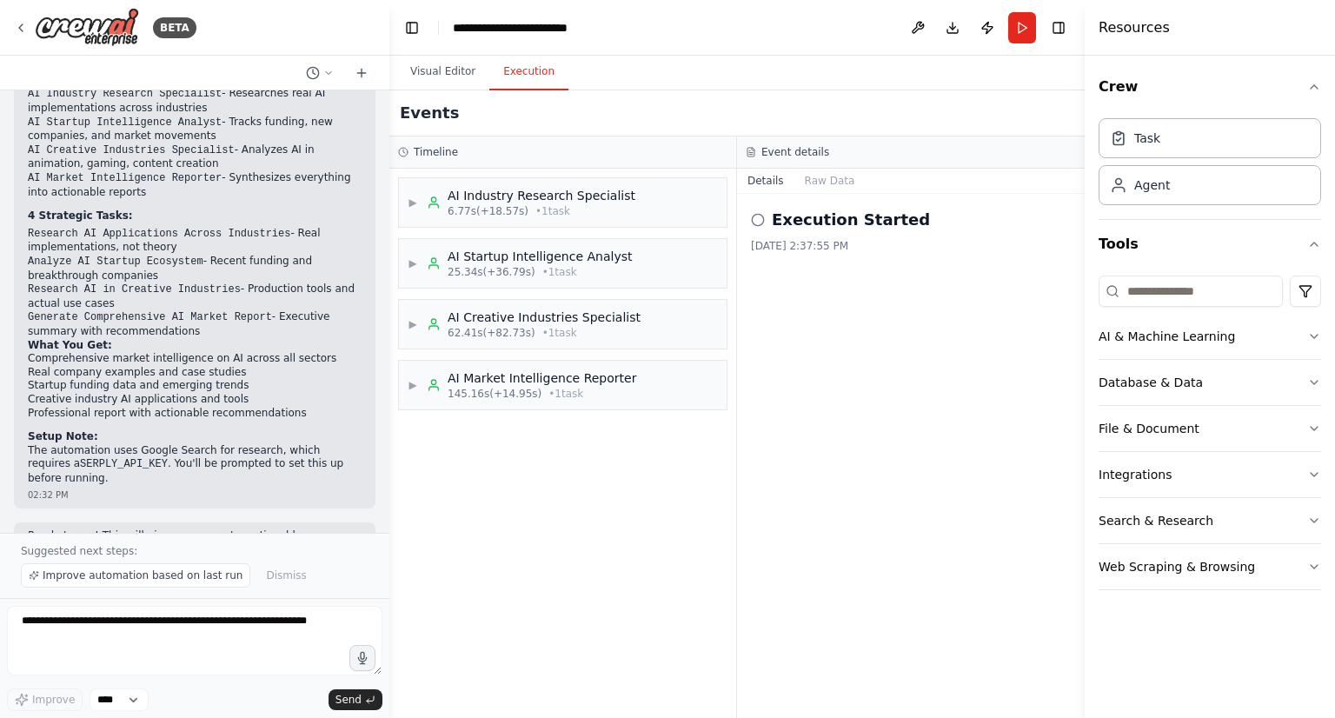
click at [758, 221] on icon at bounding box center [758, 220] width 14 height 14
click at [1140, 341] on button "AI & Machine Learning" at bounding box center [1209, 336] width 222 height 45
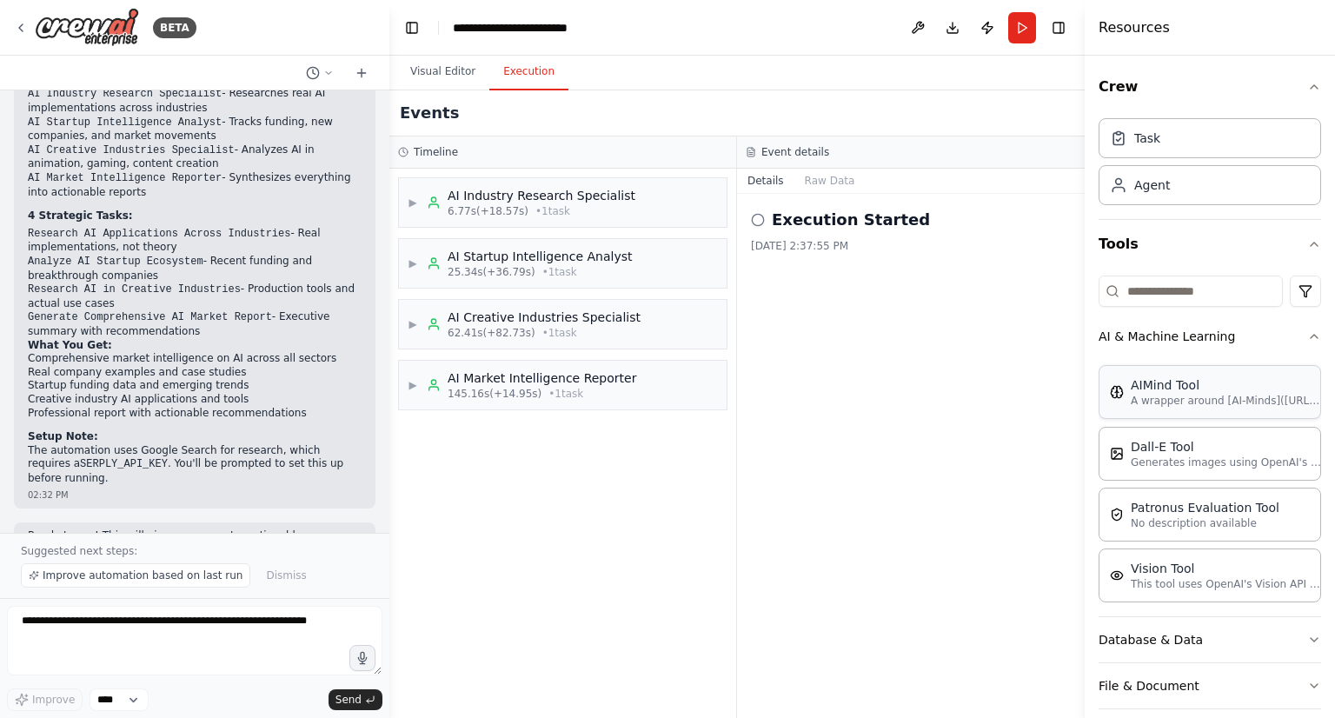
click at [1133, 404] on p "A wrapper around [AI-Minds](https://mindsdb.com/minds). Useful for when you nee…" at bounding box center [1225, 401] width 191 height 14
click at [1172, 579] on p "This tool uses OpenAI's Vision API to describe the contents of an image." at bounding box center [1225, 583] width 191 height 14
click at [1145, 401] on p "A wrapper around [AI-Minds](https://mindsdb.com/minds). Useful for when you nee…" at bounding box center [1225, 401] width 191 height 14
click at [897, 373] on div "Execution Started 8/29/2025, 2:37:55 PM" at bounding box center [911, 456] width 348 height 524
click at [110, 578] on span "Improve automation based on last run" at bounding box center [143, 575] width 200 height 14
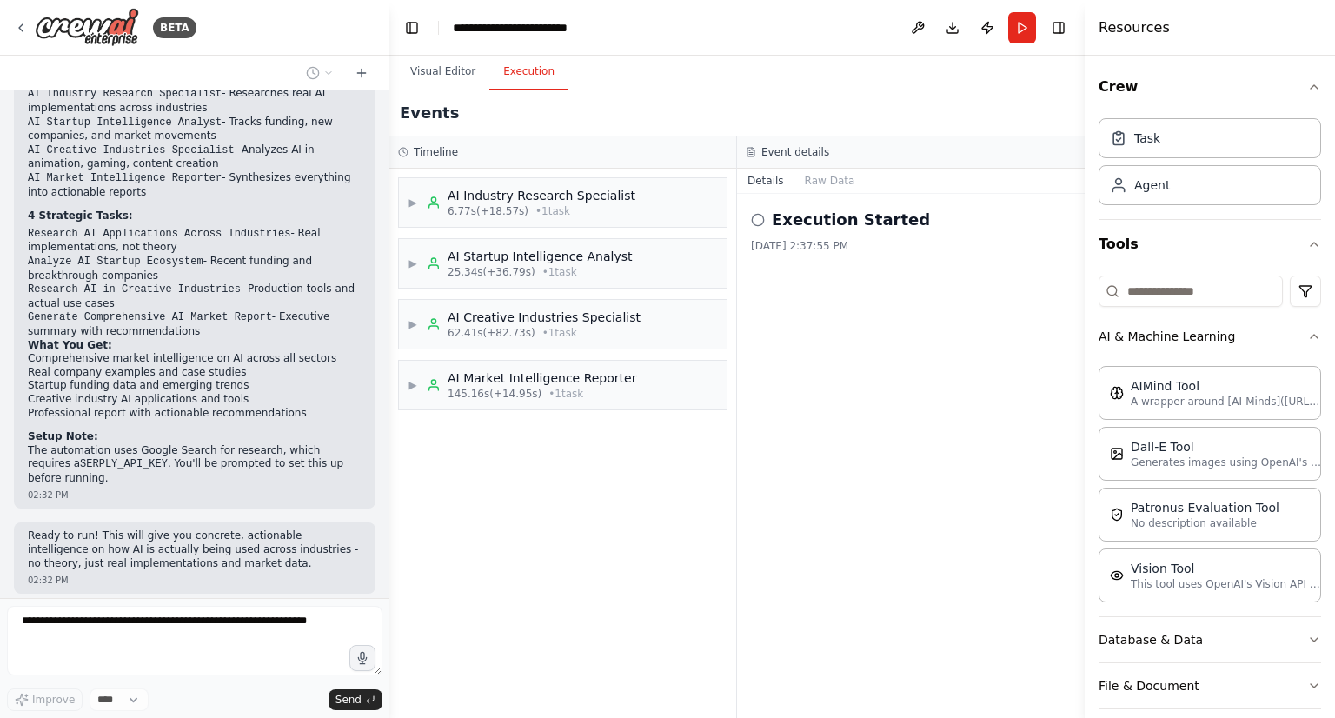
scroll to position [2030, 0]
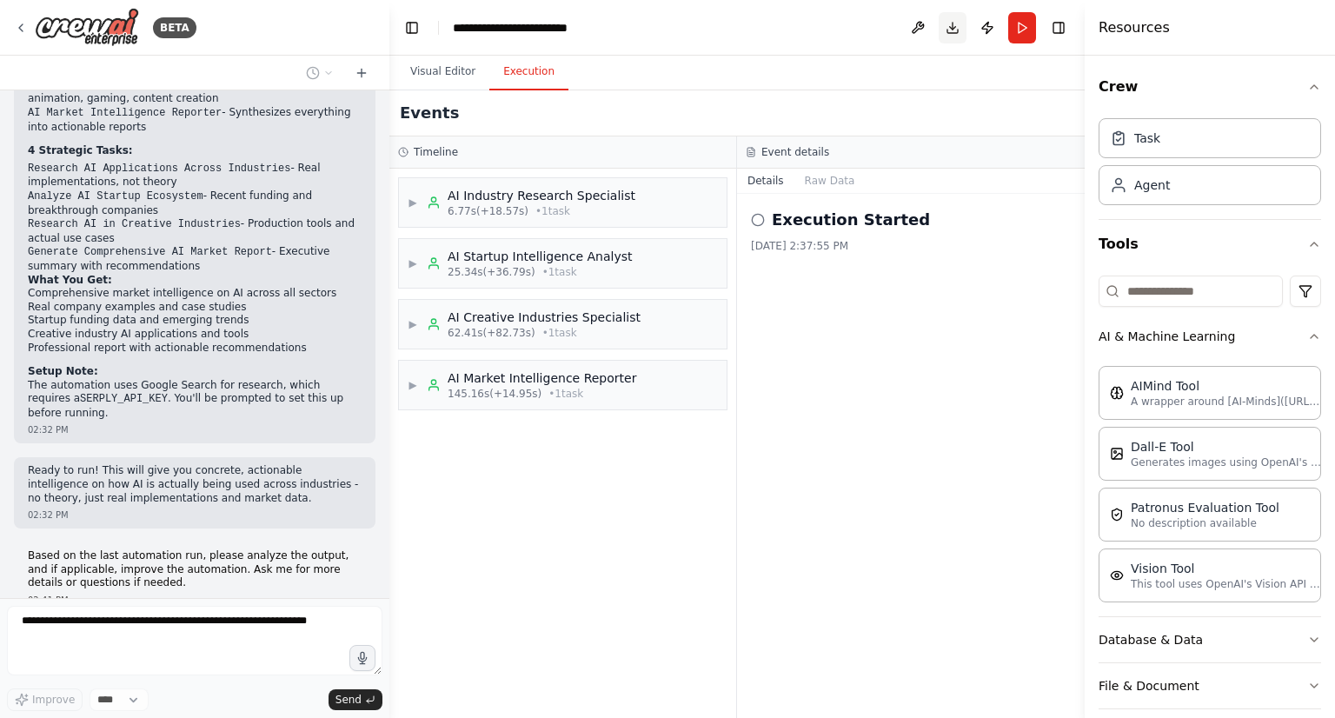
click at [956, 31] on button "Download" at bounding box center [952, 27] width 28 height 31
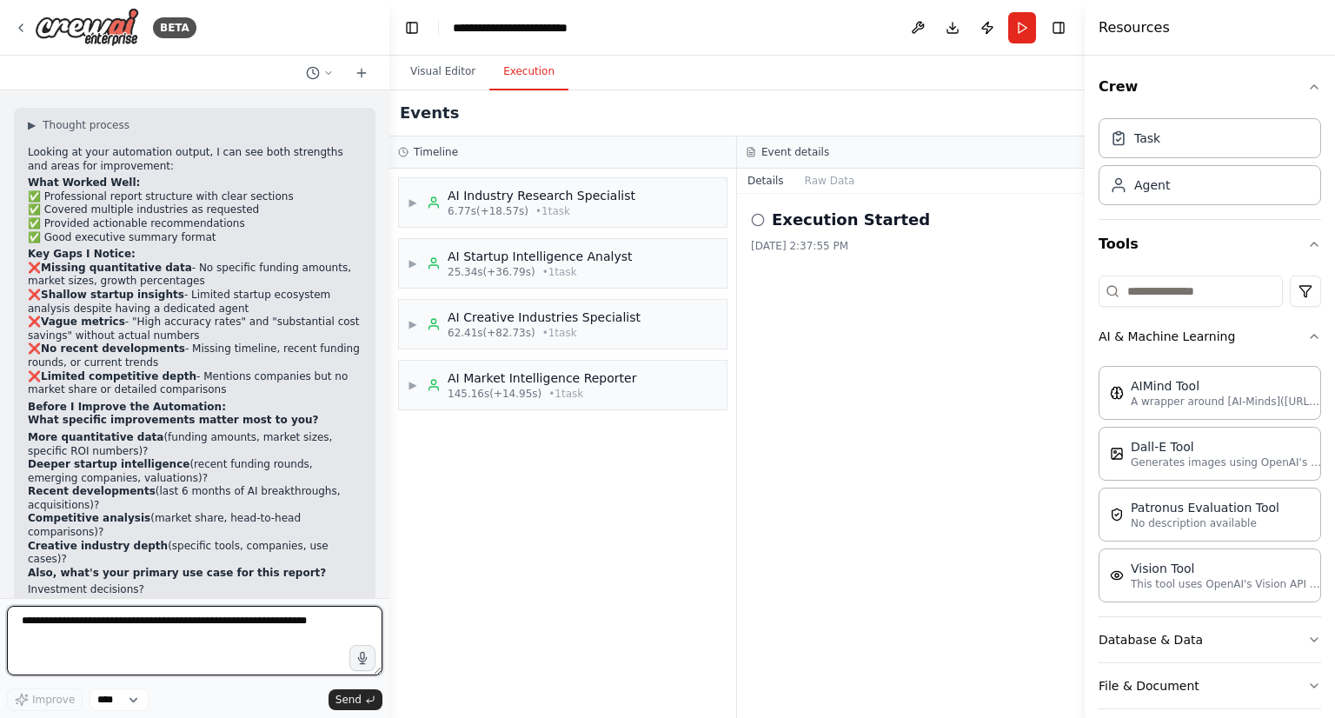
scroll to position [2563, 0]
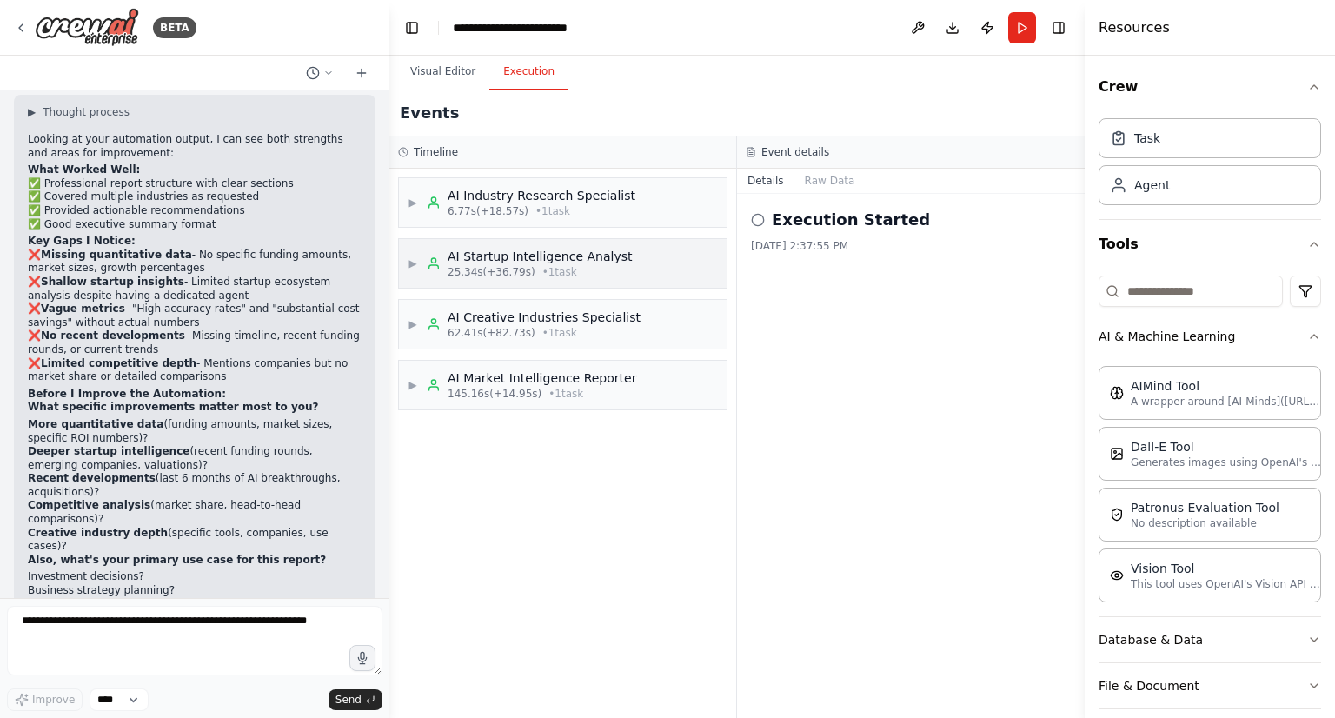
click at [545, 256] on div "AI Startup Intelligence Analyst" at bounding box center [539, 256] width 184 height 17
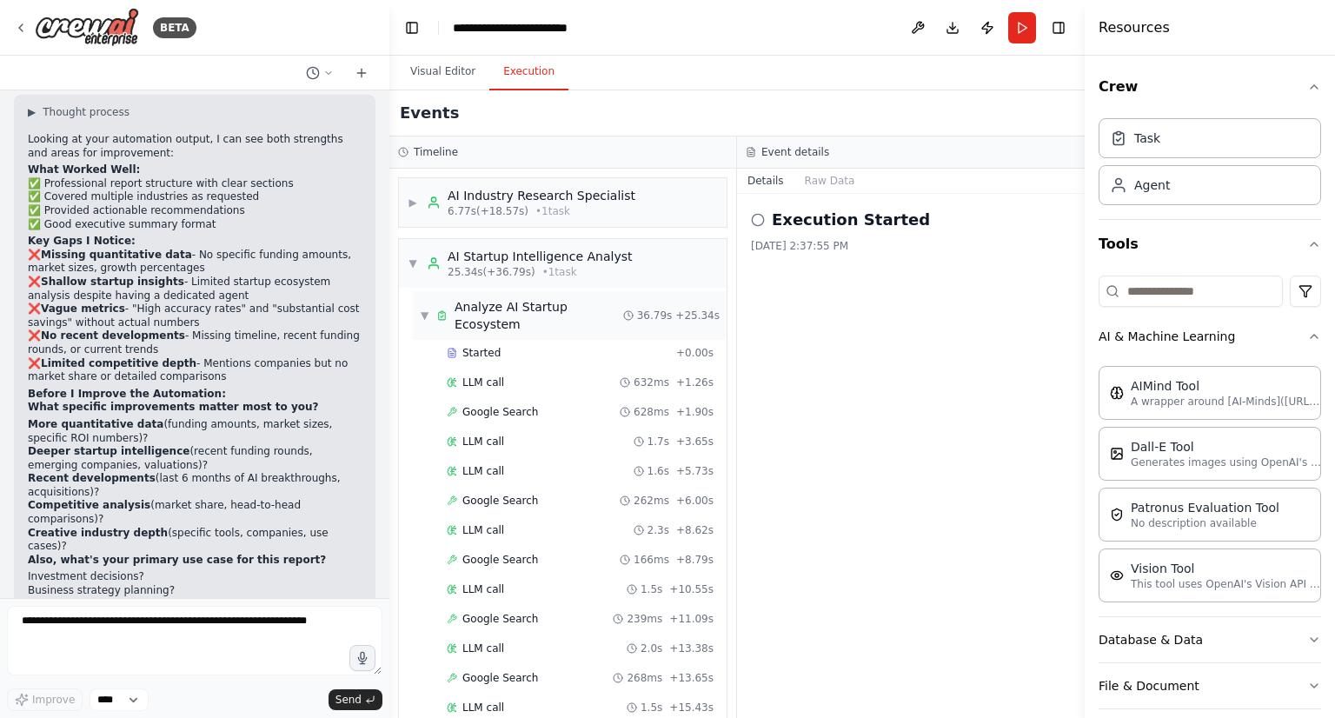
click at [528, 303] on div "Analyze AI Startup Ecosystem" at bounding box center [538, 315] width 169 height 35
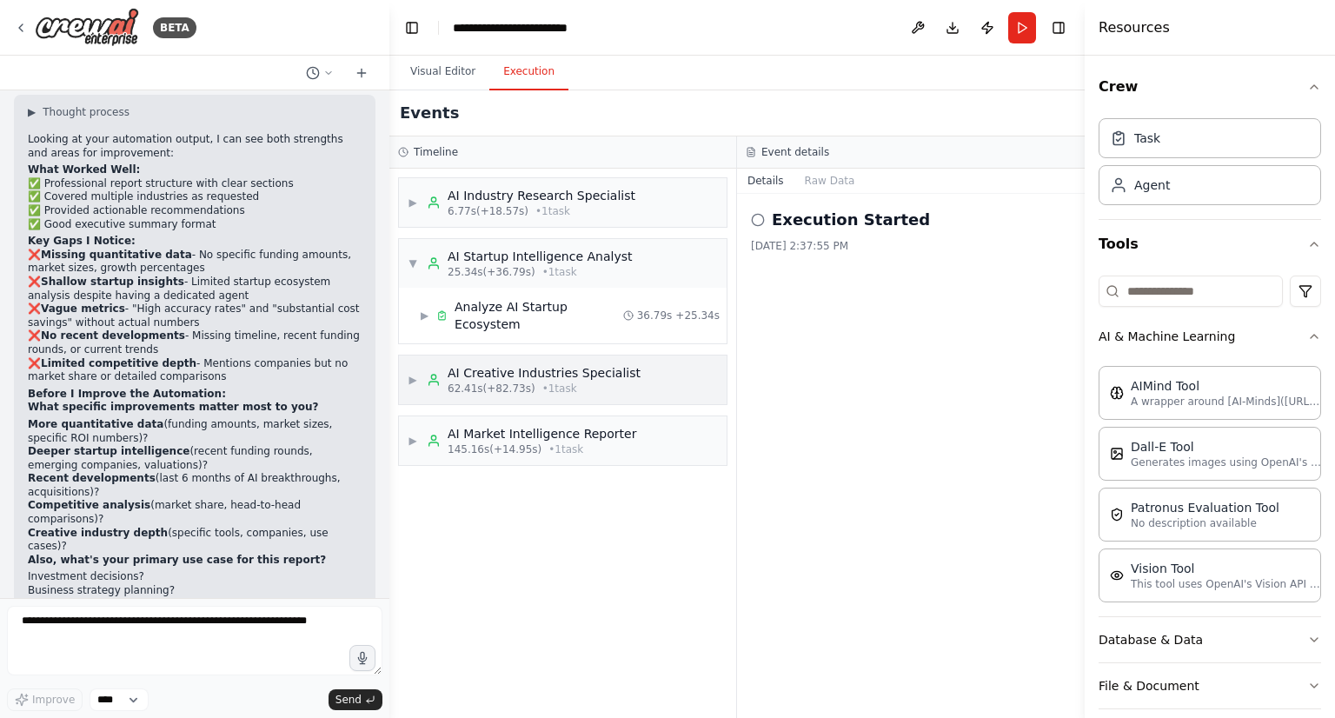
click at [475, 381] on span "62.41s (+82.73s)" at bounding box center [491, 388] width 88 height 14
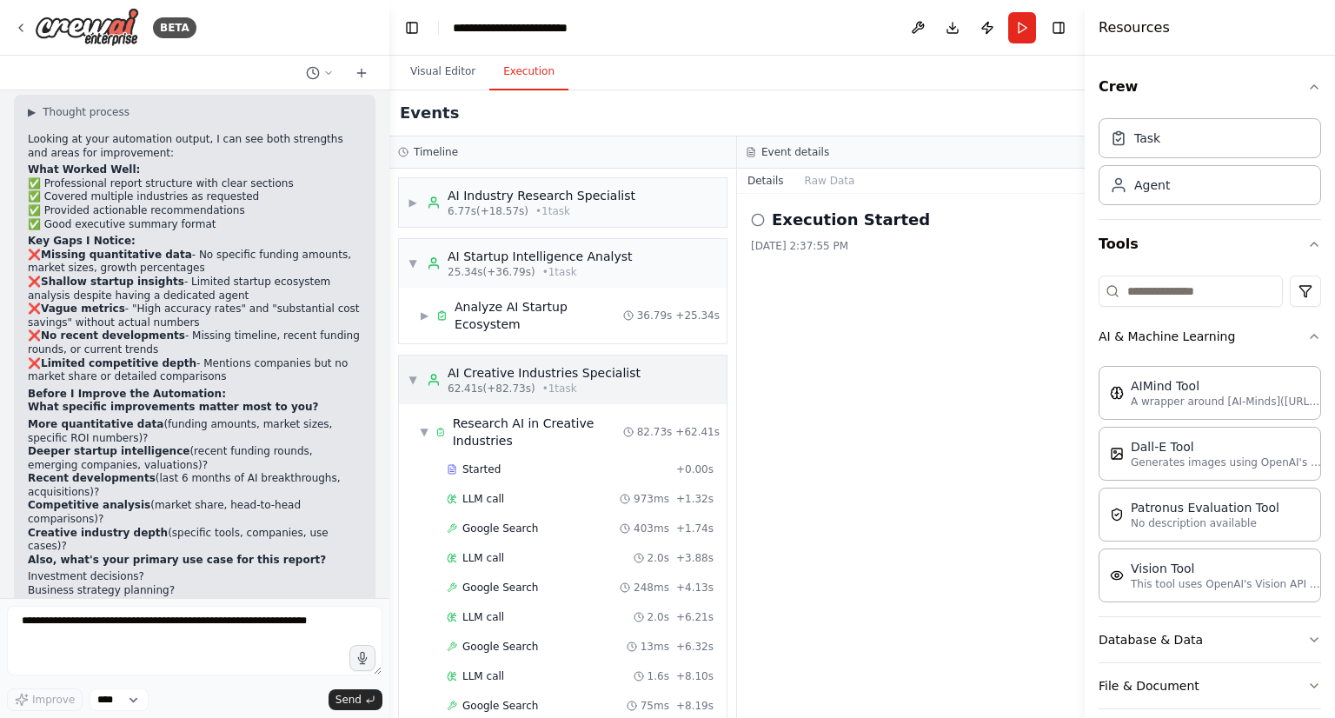
click at [475, 381] on span "62.41s (+82.73s)" at bounding box center [491, 388] width 88 height 14
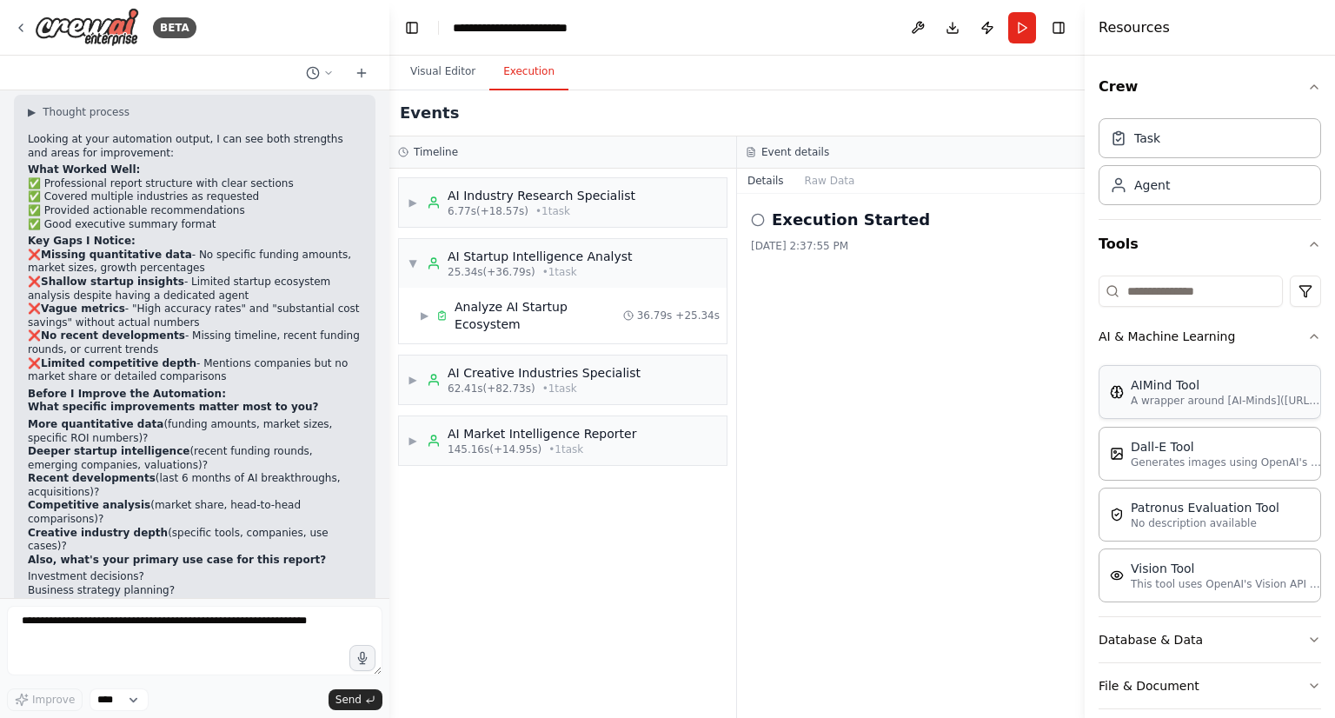
click at [1198, 380] on div "AIMind Tool" at bounding box center [1225, 384] width 191 height 17
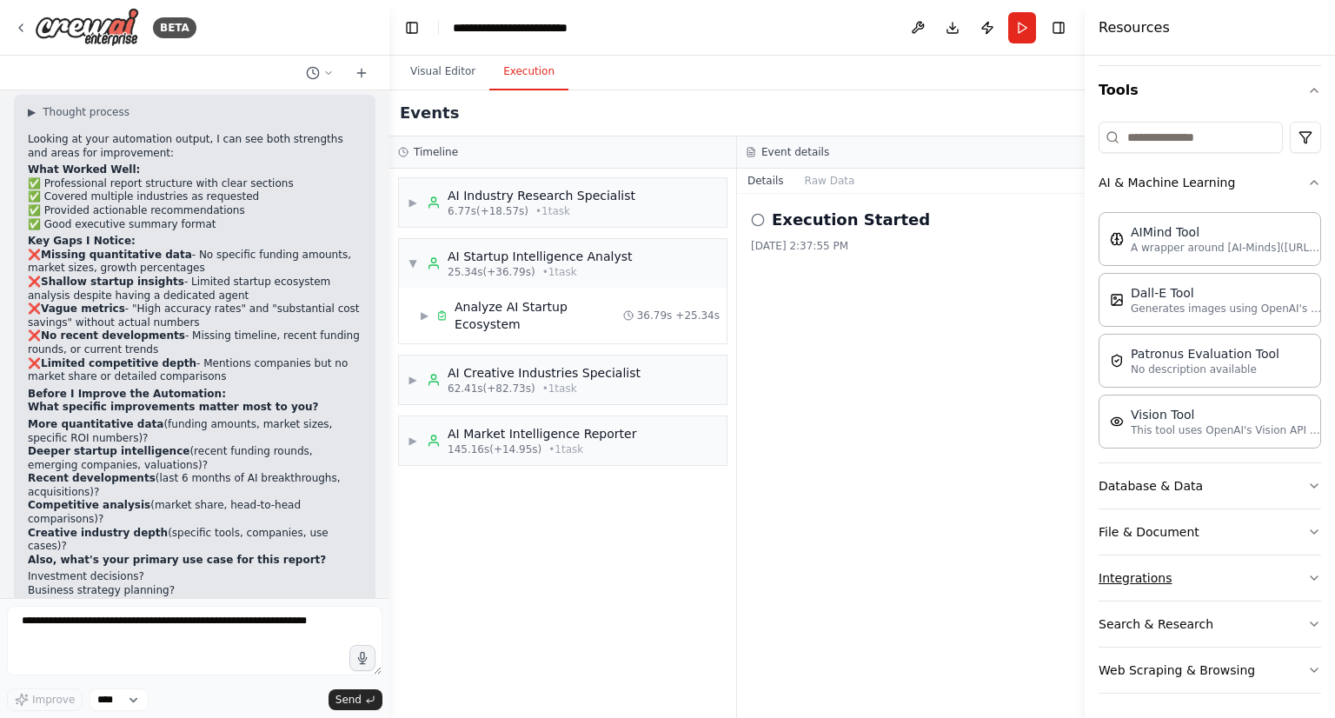
click at [1136, 586] on button "Integrations" at bounding box center [1209, 577] width 222 height 45
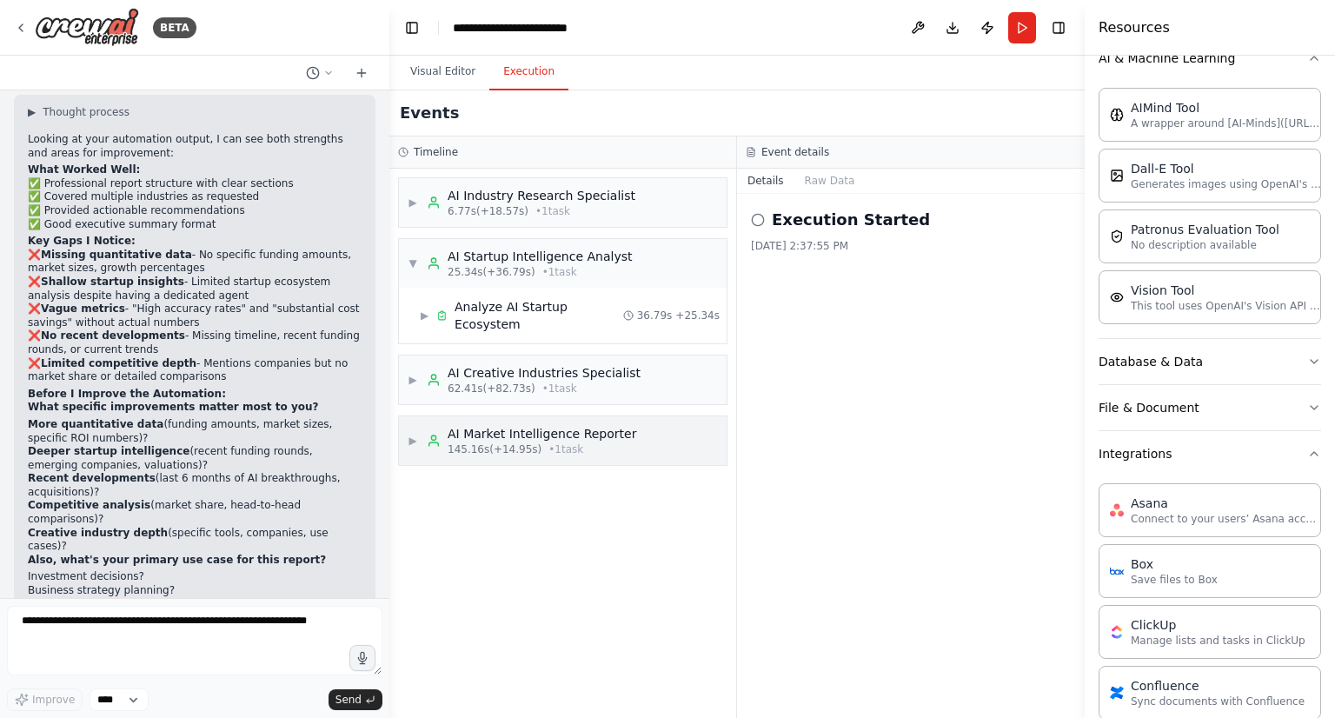
scroll to position [279, 0]
click at [24, 25] on icon at bounding box center [21, 28] width 14 height 14
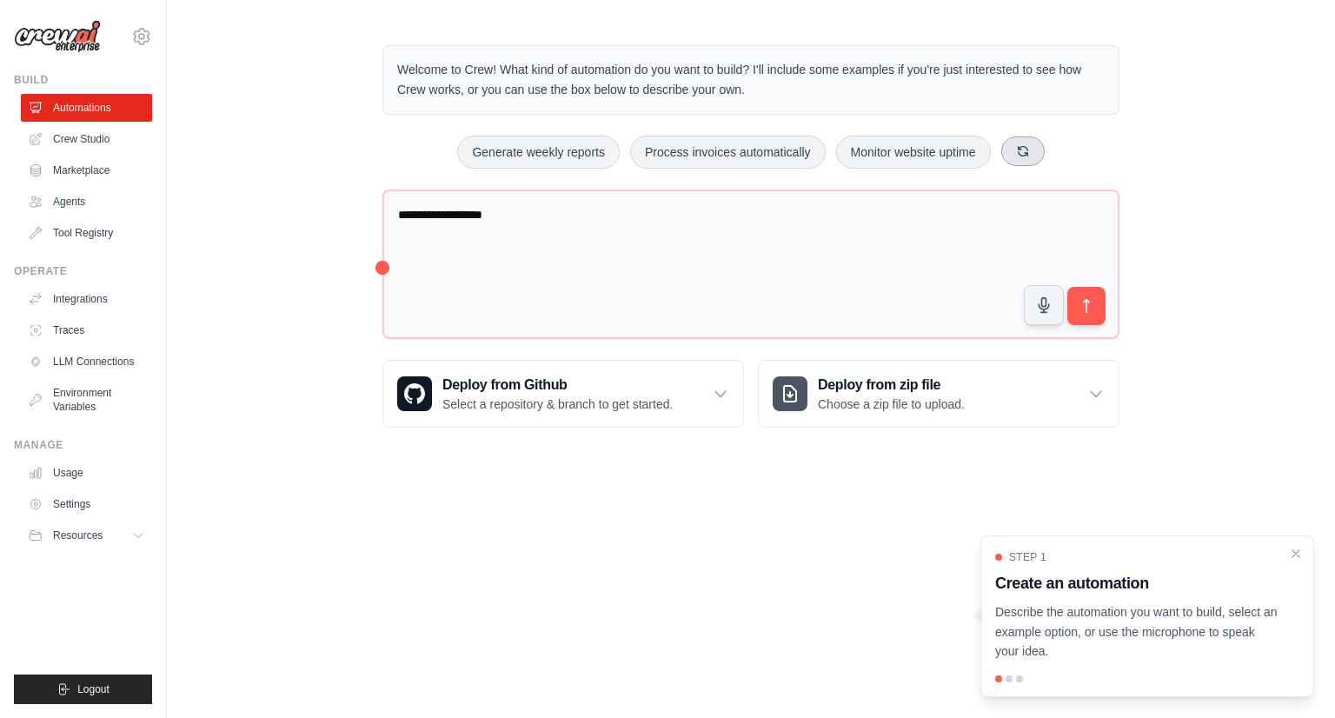
click at [1025, 147] on icon at bounding box center [1022, 151] width 10 height 10
click at [1026, 147] on icon at bounding box center [1031, 151] width 10 height 10
click at [1025, 147] on icon at bounding box center [1028, 151] width 14 height 14
click at [1025, 147] on div "Score inbound leads Triage GitHub issues Monitor website uptime" at bounding box center [750, 152] width 737 height 33
click at [978, 147] on icon at bounding box center [985, 151] width 14 height 14
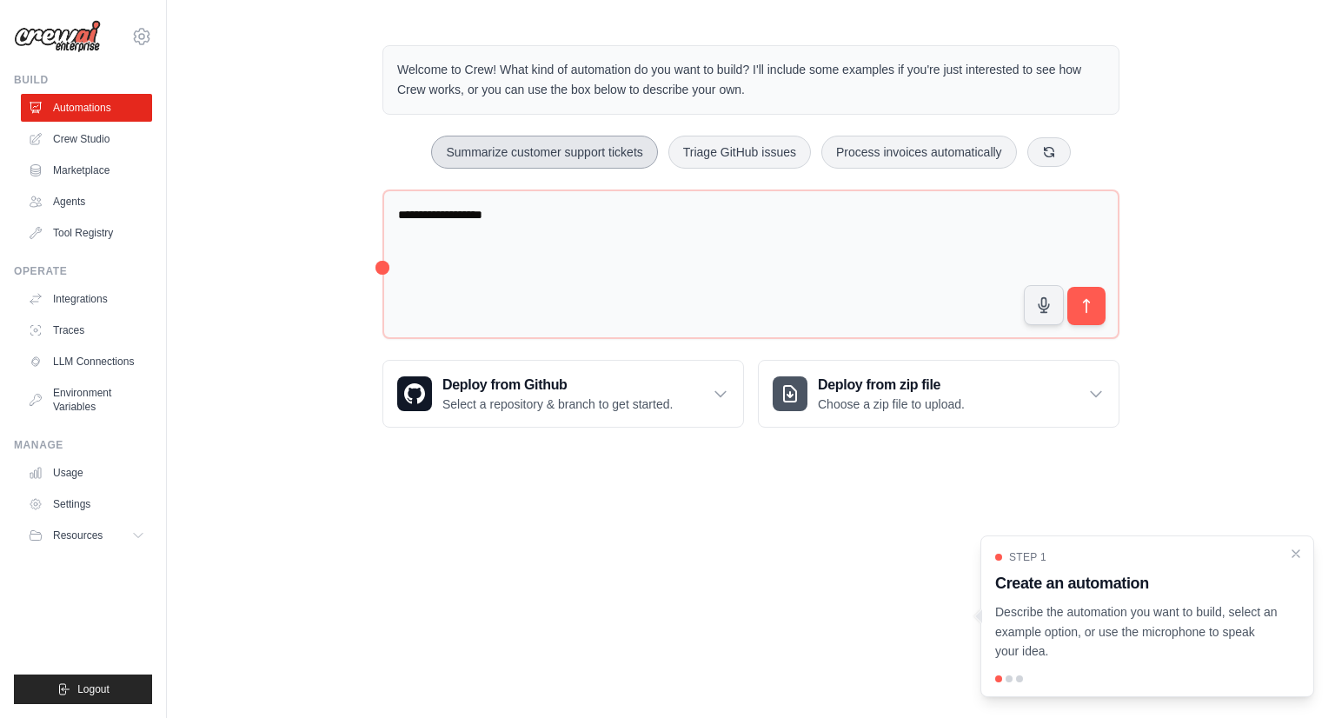
click at [576, 163] on button "Summarize customer support tickets" at bounding box center [544, 152] width 226 height 33
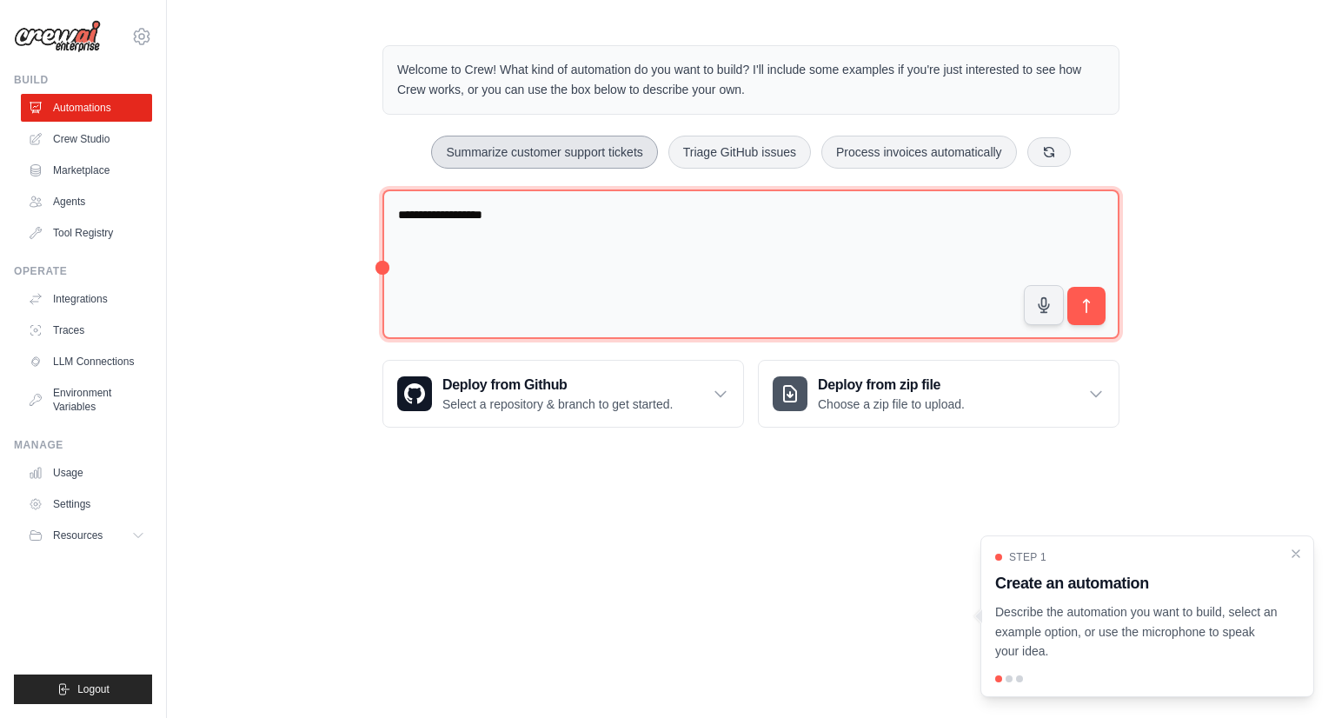
type textarea "**********"
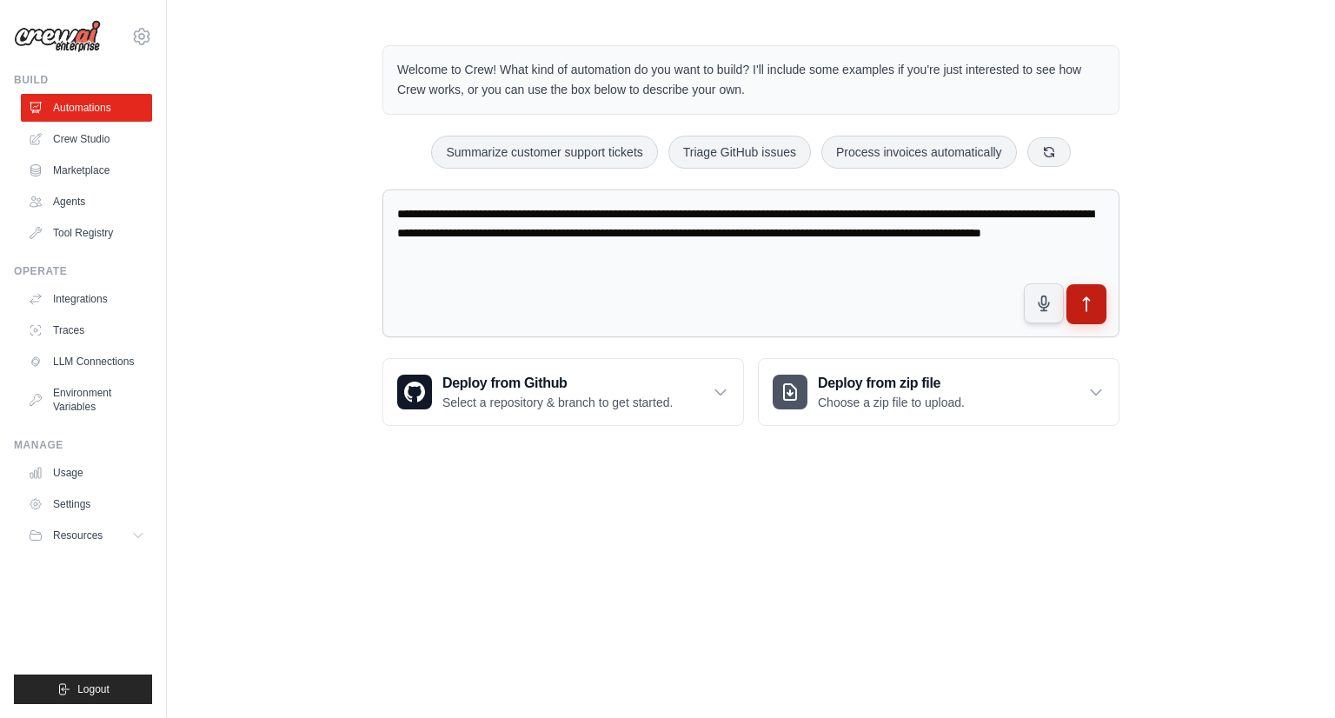
click at [1078, 309] on icon "submit" at bounding box center [1086, 304] width 18 height 18
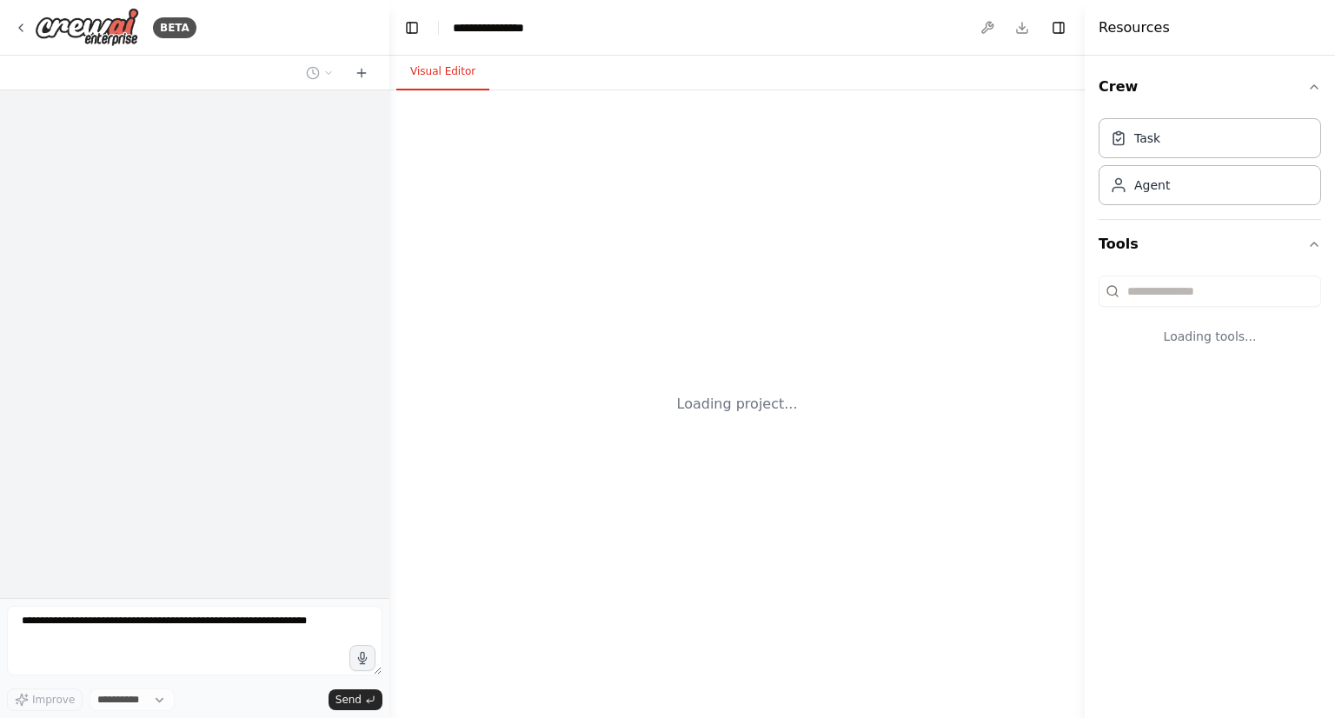
select select "****"
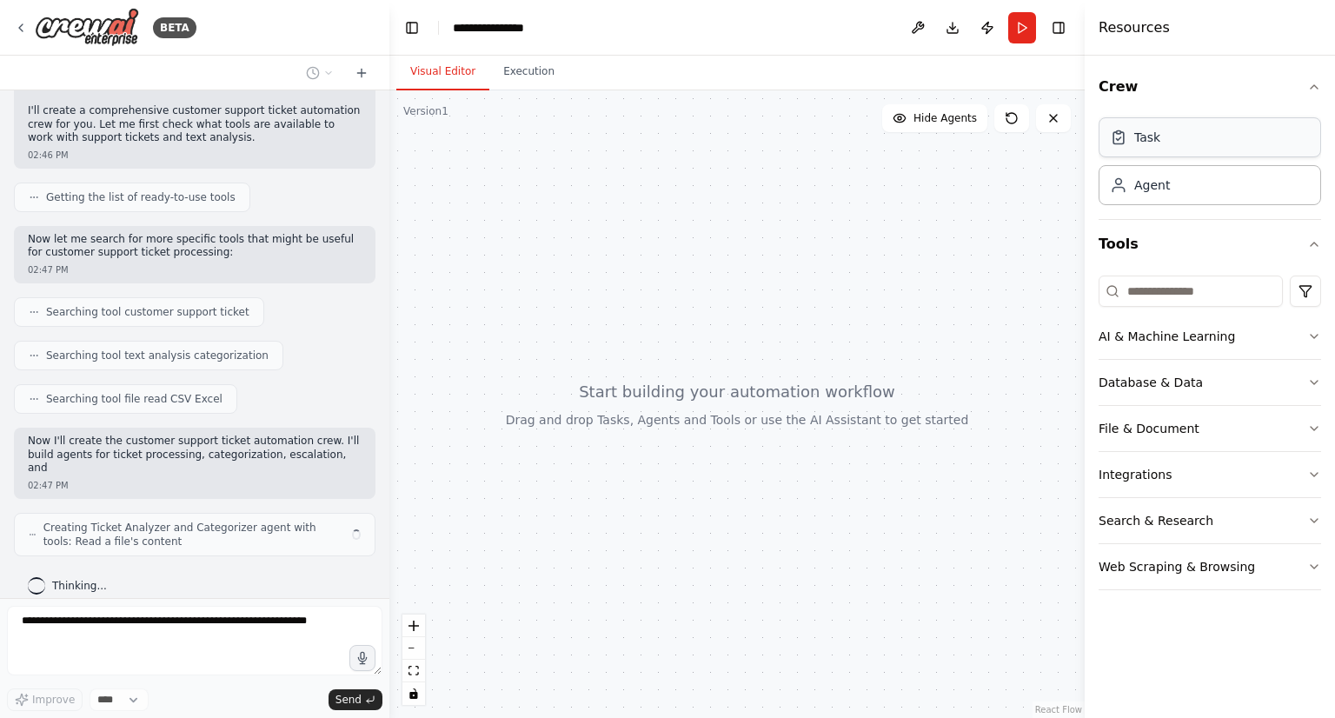
scroll to position [164, 0]
